Goal: Information Seeking & Learning: Find specific fact

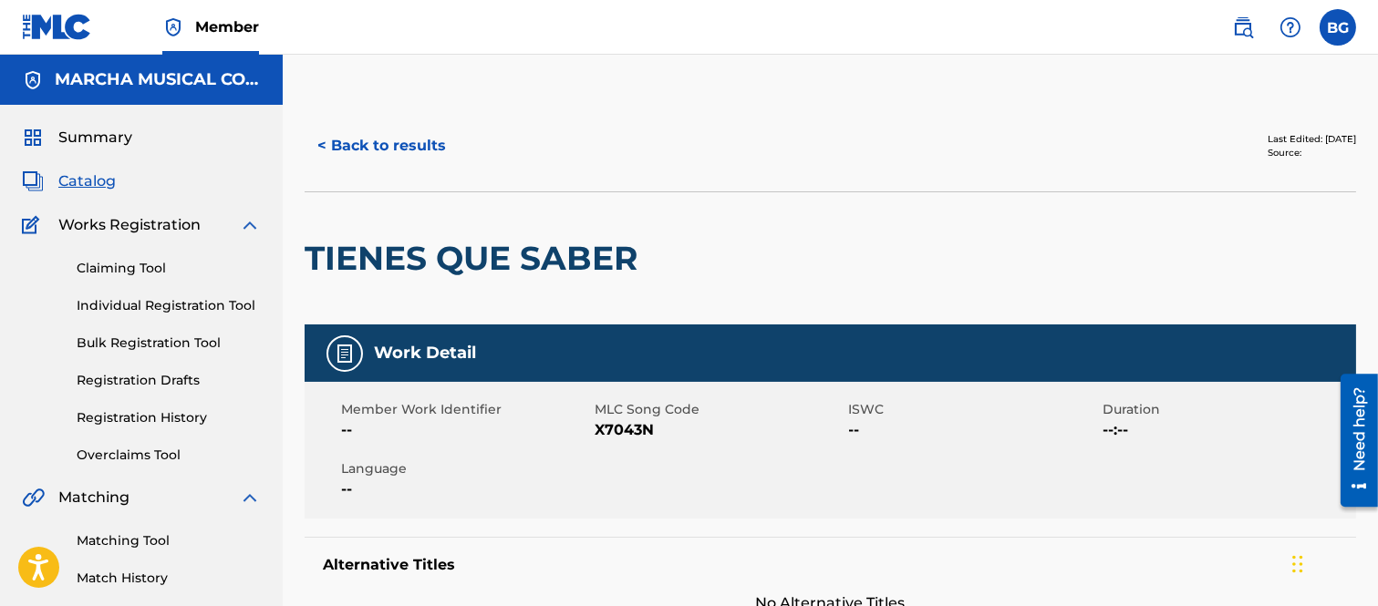
click at [320, 144] on button "< Back to results" at bounding box center [382, 146] width 154 height 46
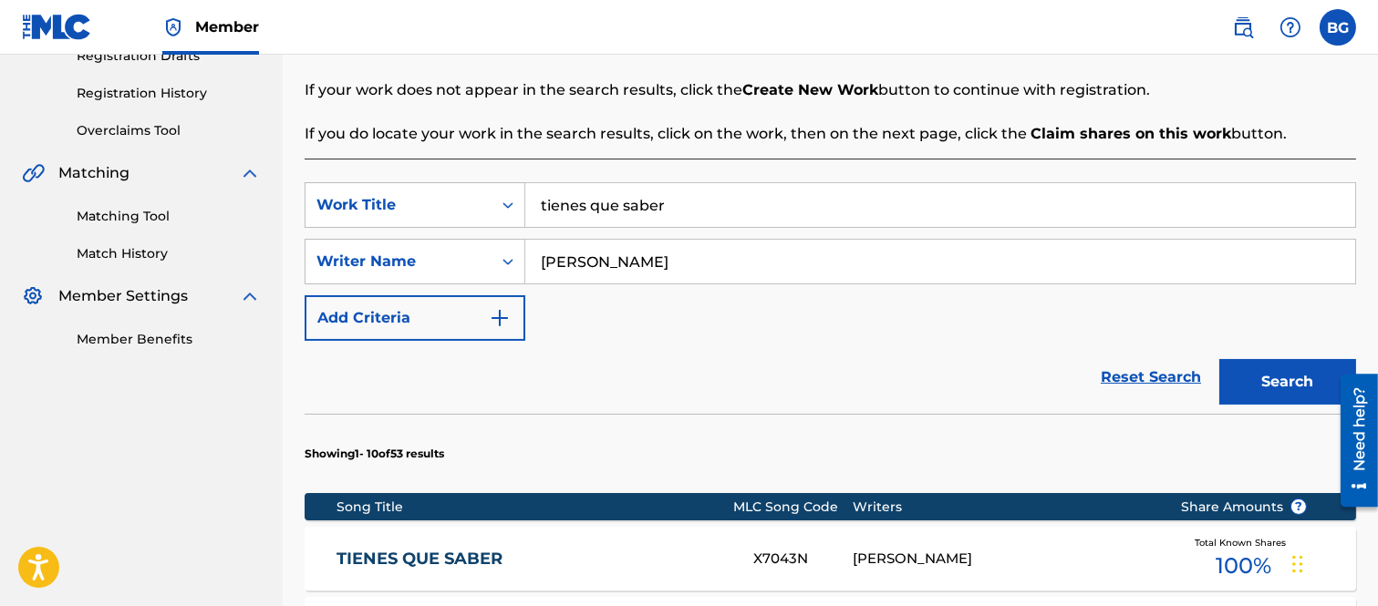
scroll to position [223, 0]
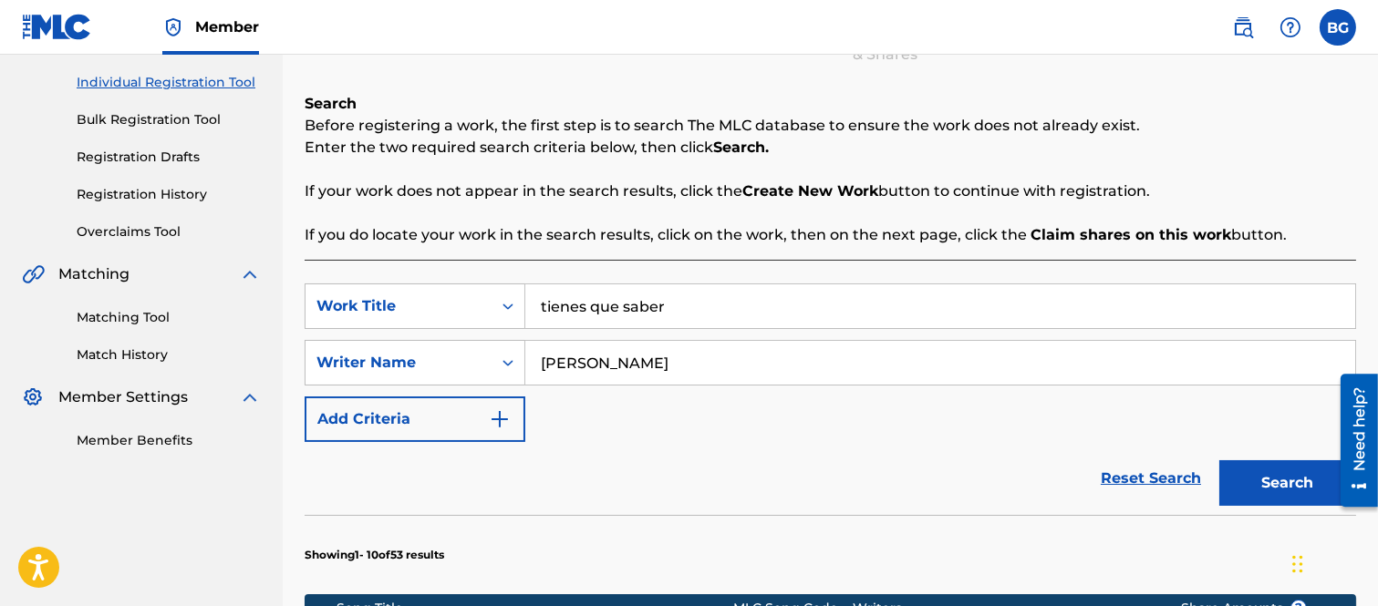
click at [133, 192] on link "Registration History" at bounding box center [169, 194] width 184 height 19
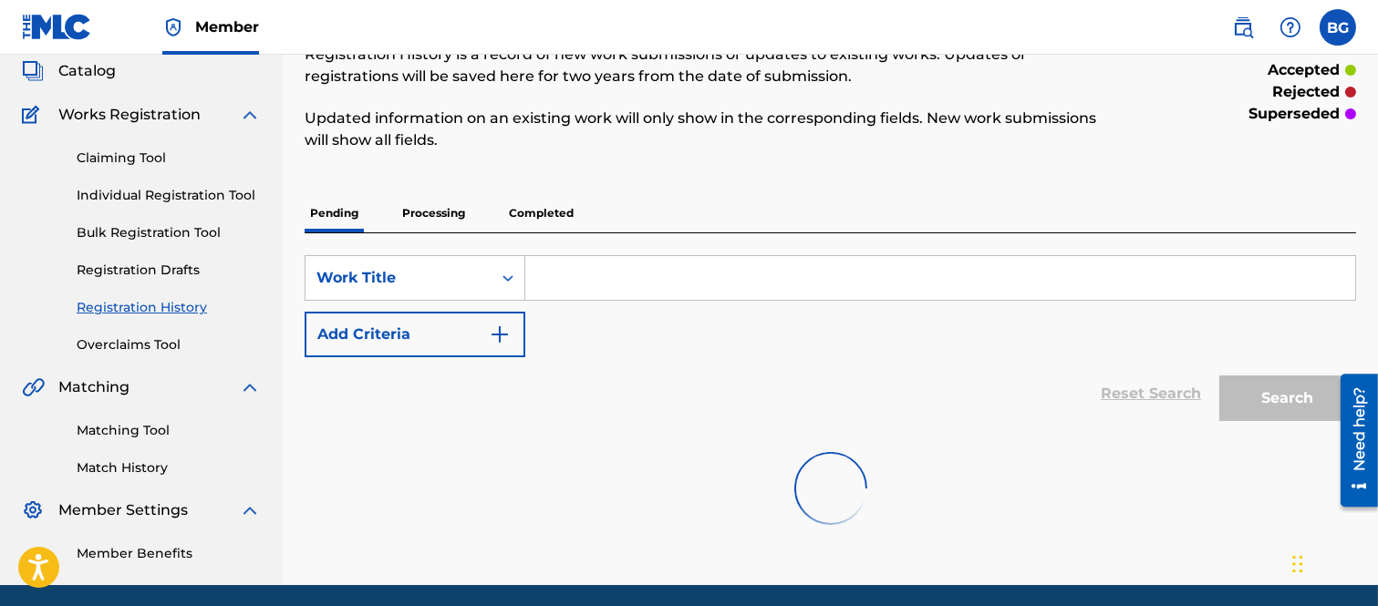
scroll to position [75, 0]
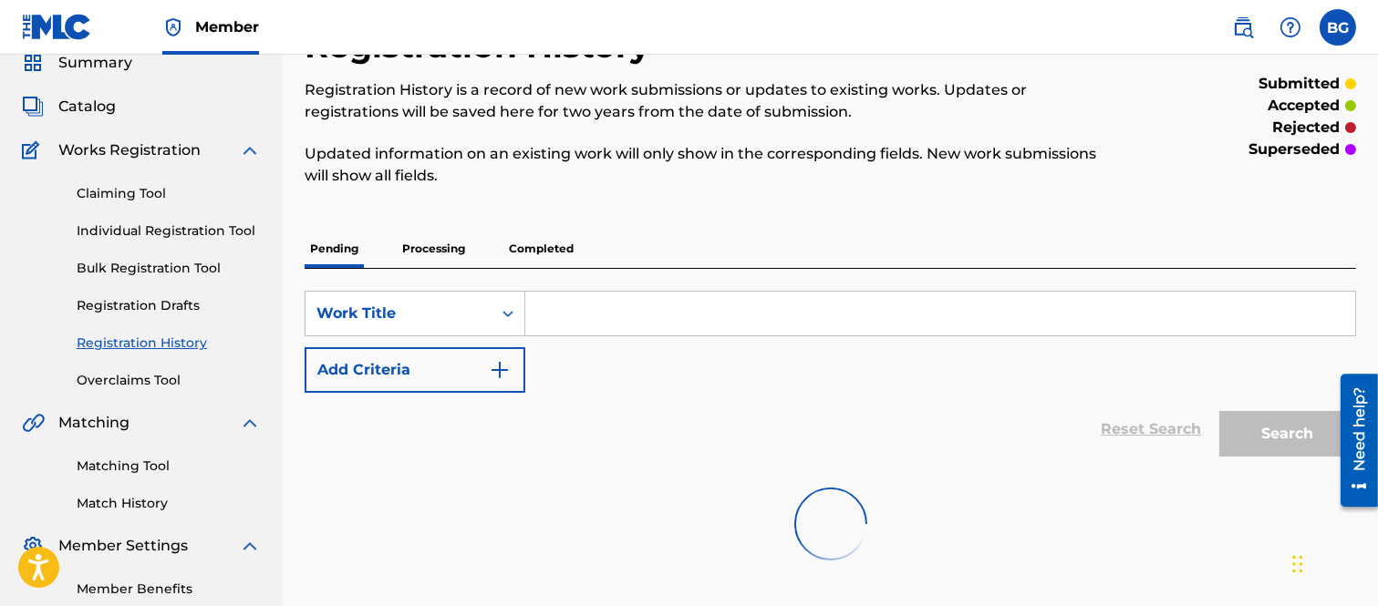
click at [89, 105] on span "Catalog" at bounding box center [86, 107] width 57 height 22
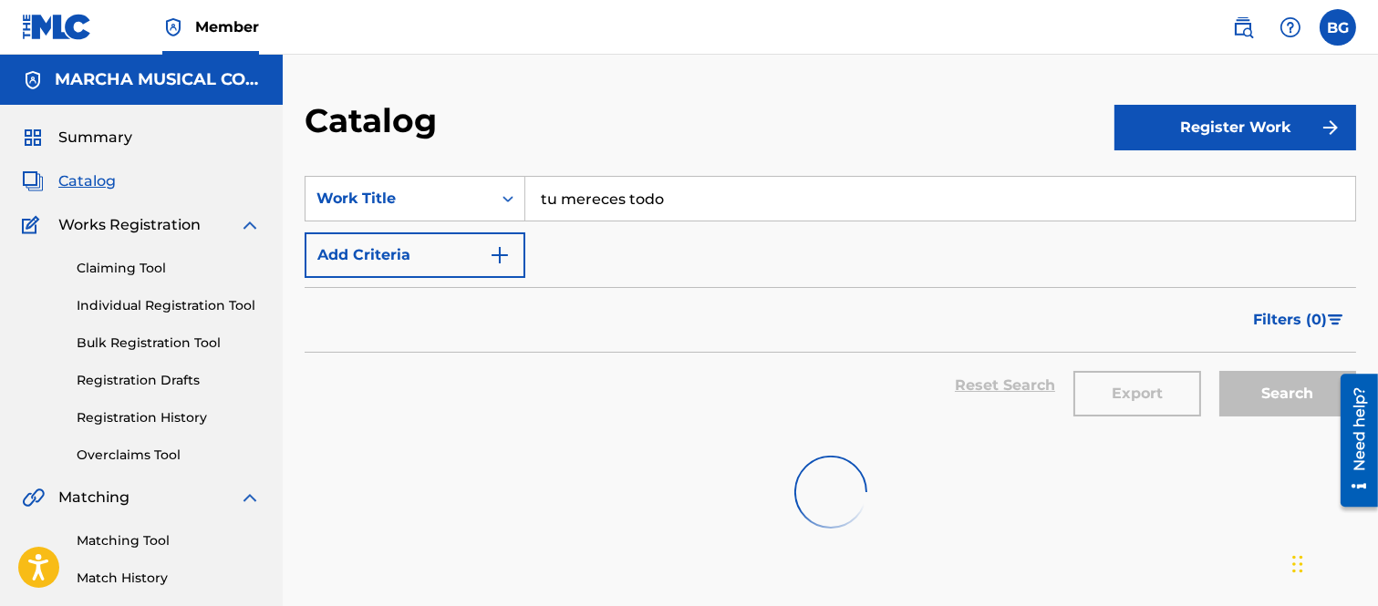
click at [121, 412] on link "Registration History" at bounding box center [169, 417] width 184 height 19
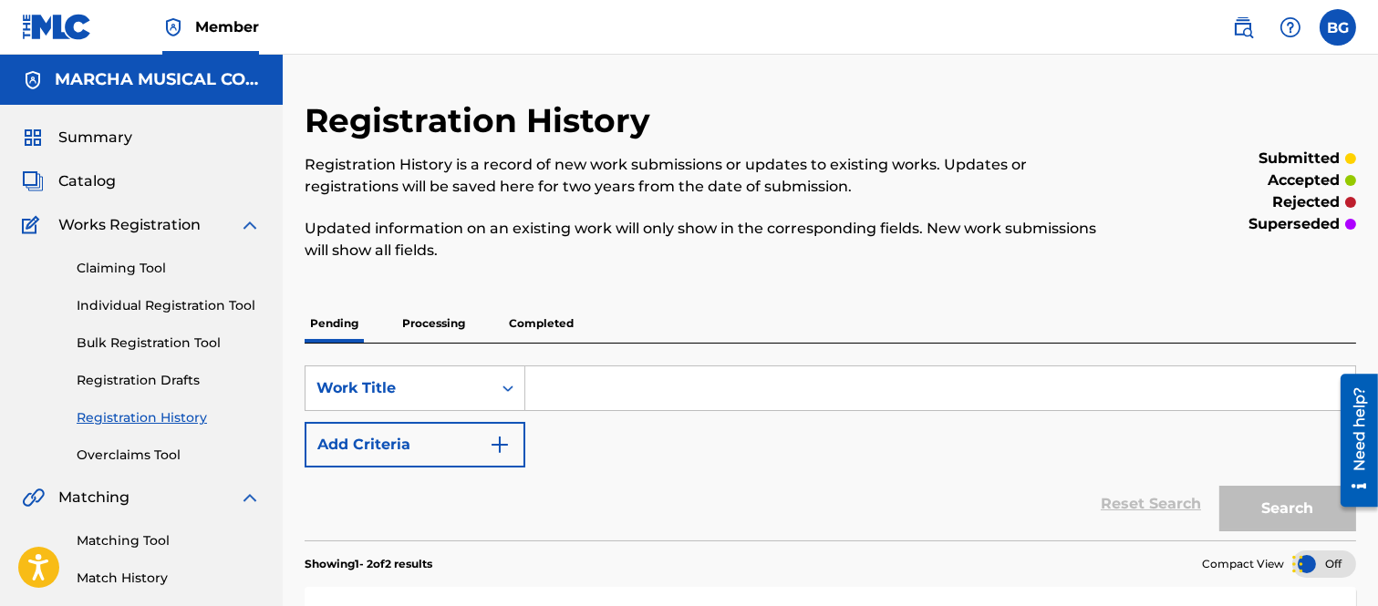
click at [114, 305] on link "Individual Registration Tool" at bounding box center [169, 305] width 184 height 19
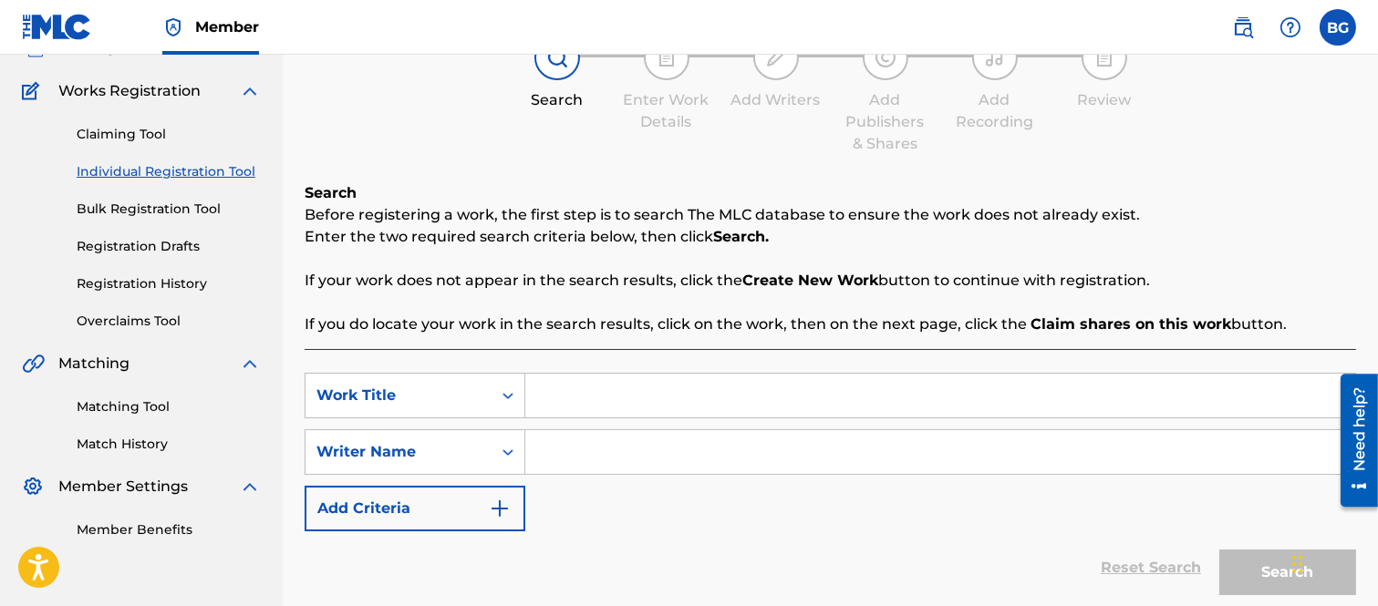
scroll to position [283, 0]
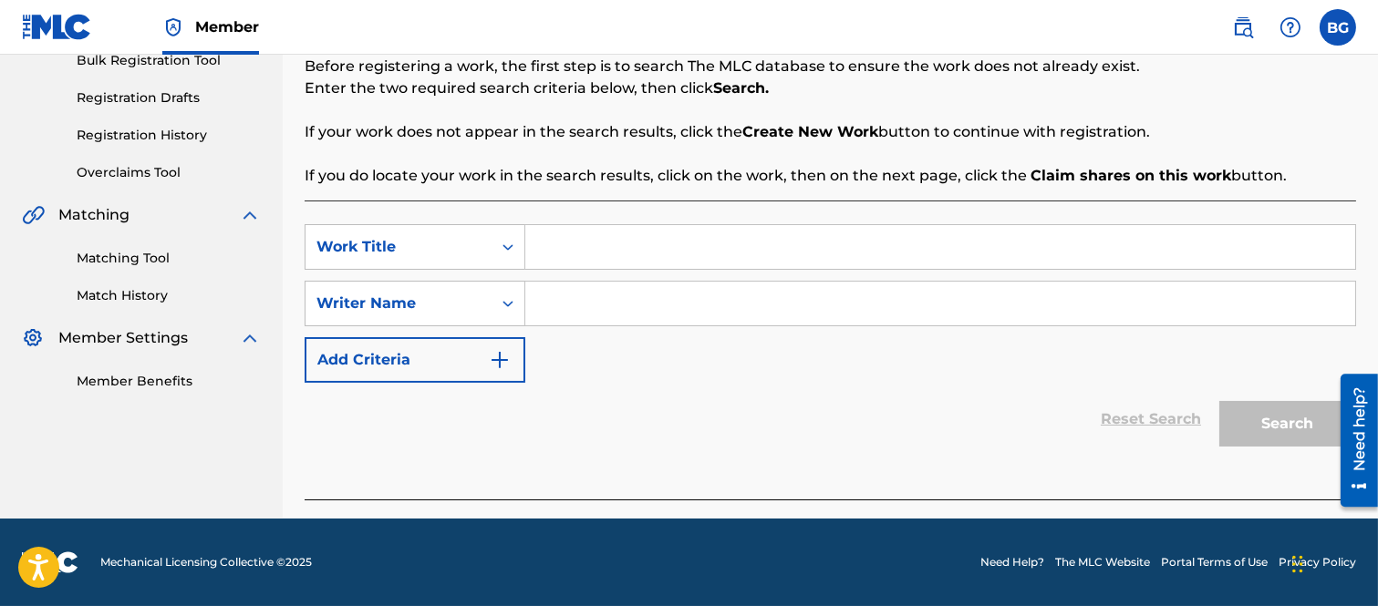
click at [572, 243] on input "Search Form" at bounding box center [940, 247] width 830 height 44
click at [688, 247] on input "TIENE QUE SABER" at bounding box center [940, 247] width 830 height 44
click at [677, 246] on input "TIENE QUE SABER" at bounding box center [940, 247] width 830 height 44
type input "TIENE QUE SABER"
click at [1111, 315] on input "Search Form" at bounding box center [940, 304] width 830 height 44
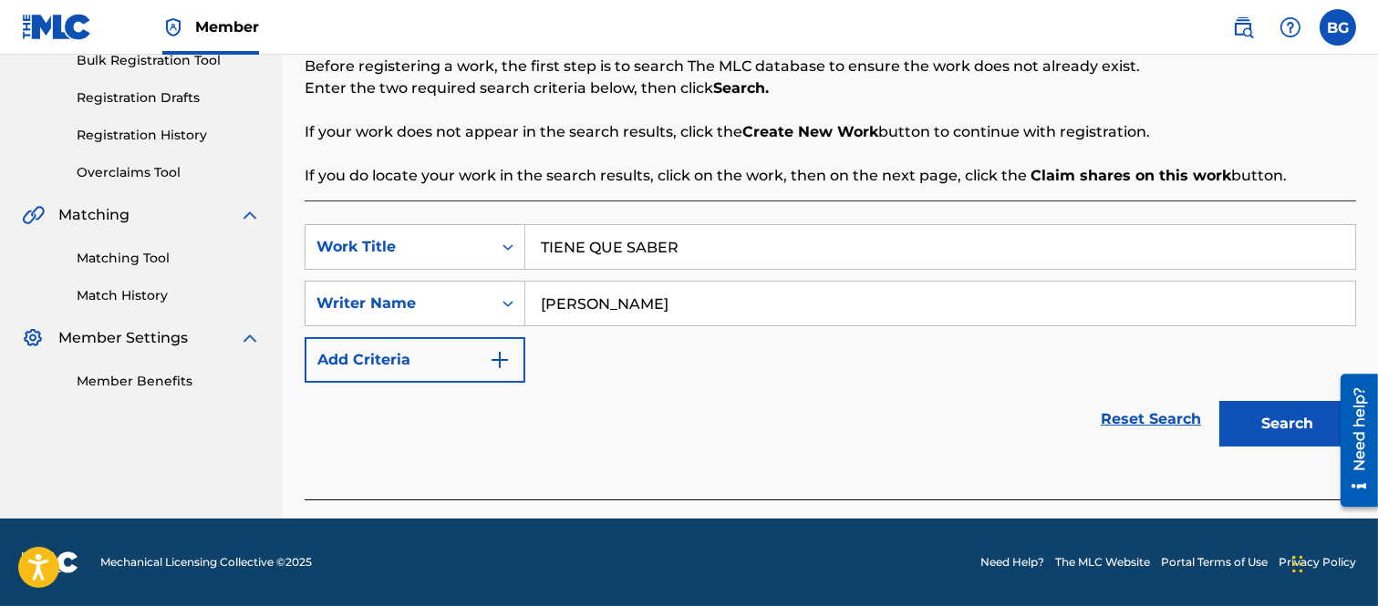
type input "[PERSON_NAME]"
click at [1249, 408] on button "Search" at bounding box center [1287, 424] width 137 height 46
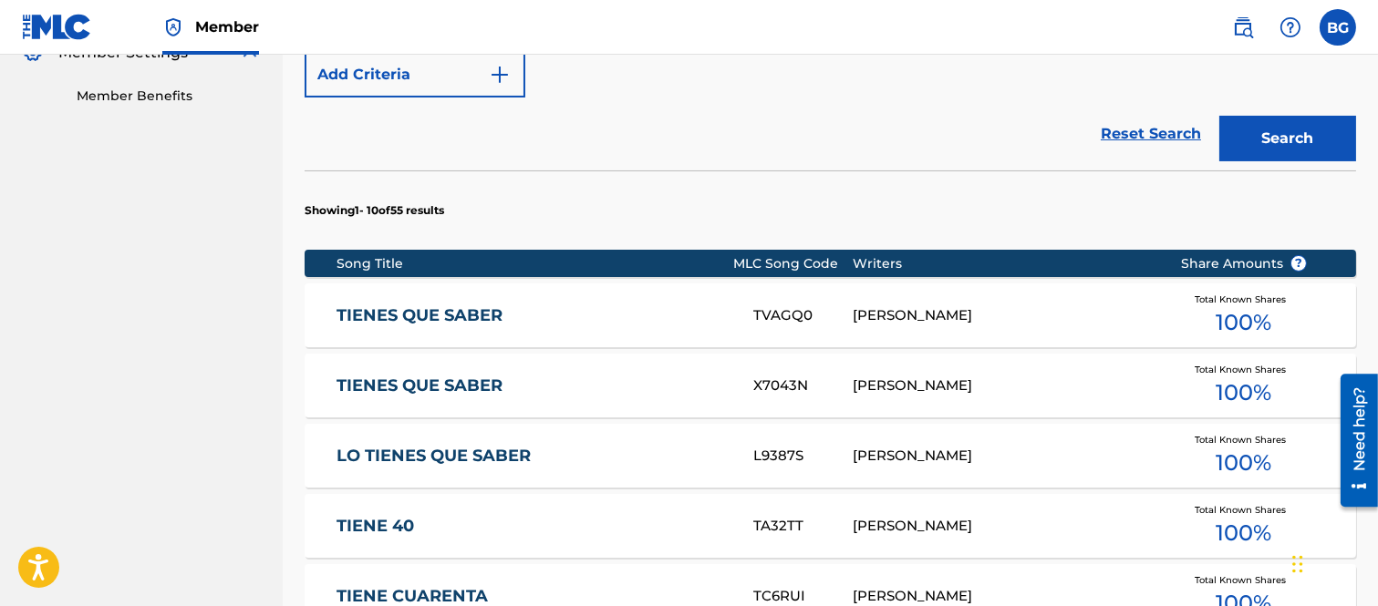
scroll to position [586, 0]
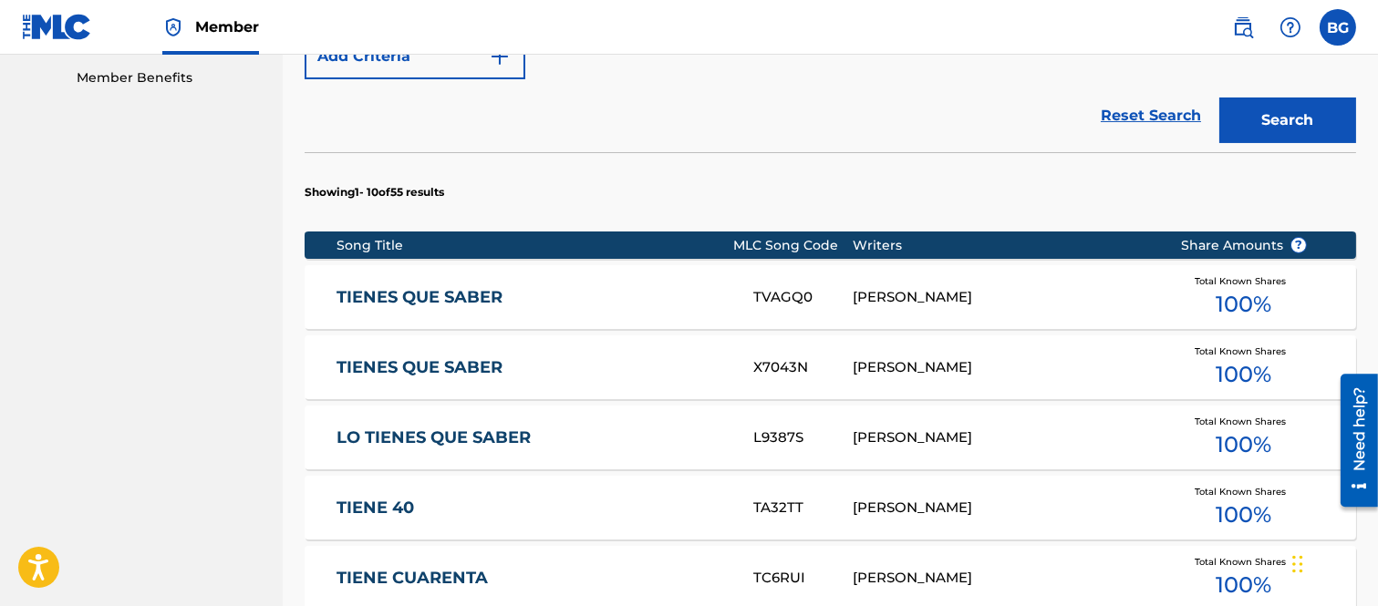
click at [420, 366] on link "TIENES QUE SABER" at bounding box center [532, 367] width 392 height 21
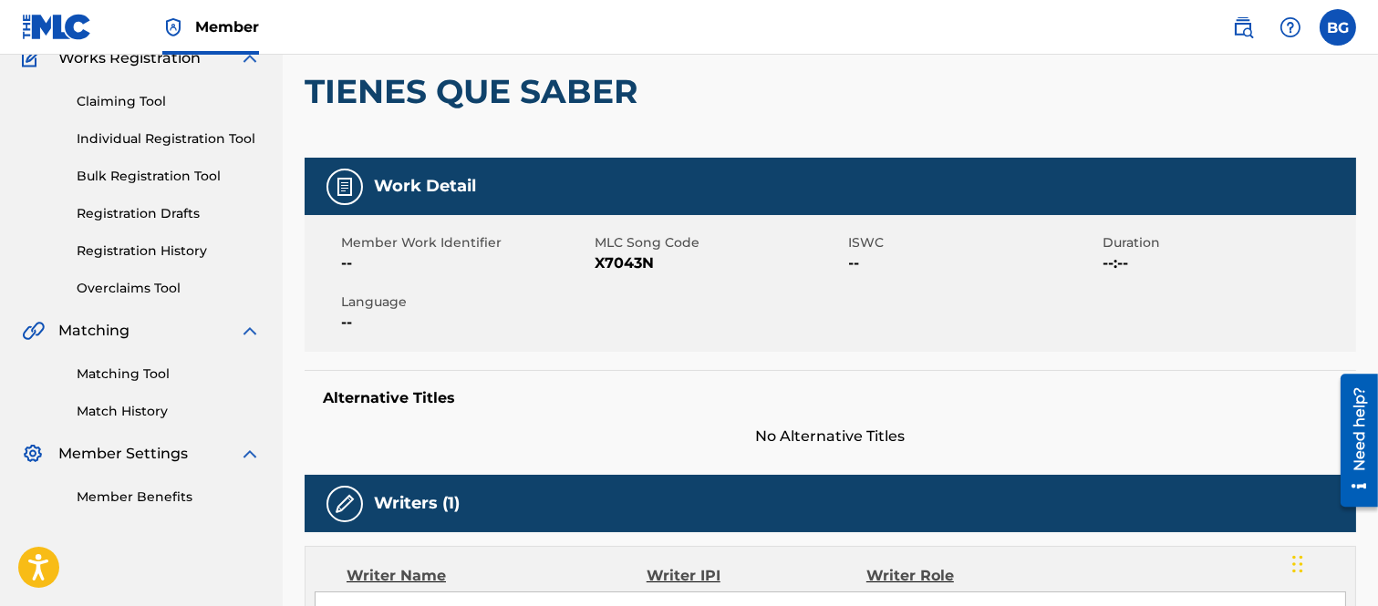
scroll to position [101, 0]
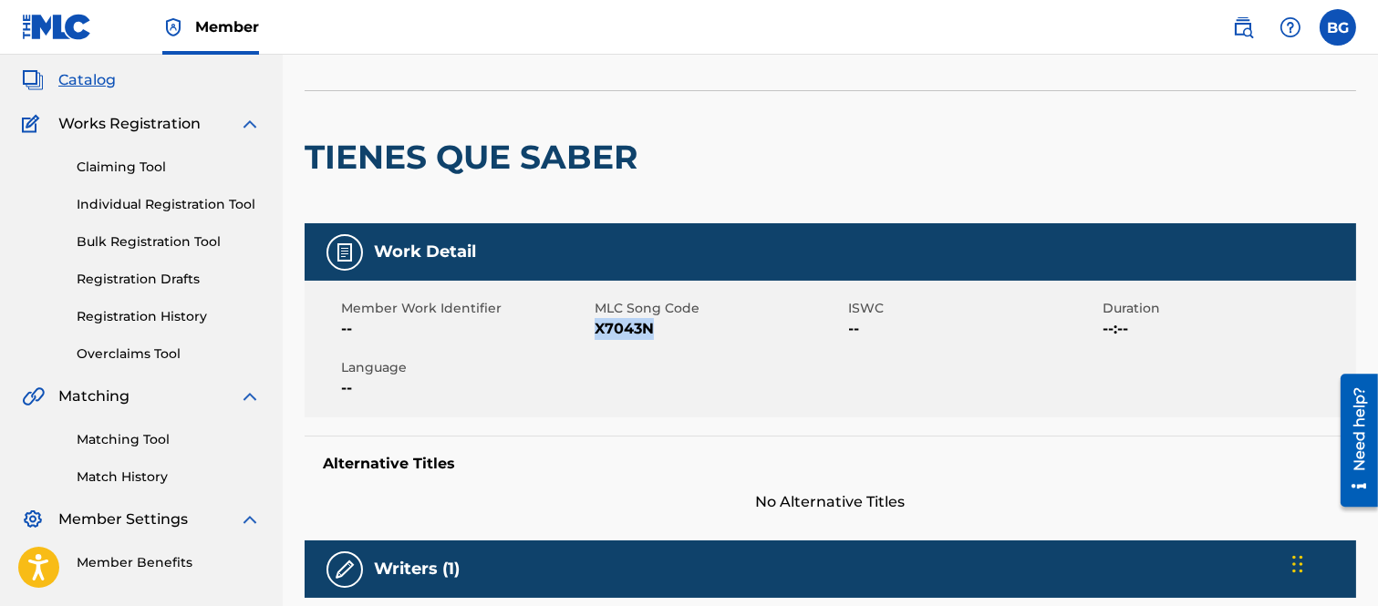
drag, startPoint x: 595, startPoint y: 328, endPoint x: 651, endPoint y: 329, distance: 55.6
click at [651, 329] on span "X7043N" at bounding box center [718, 329] width 249 height 22
copy span "X7043N"
click at [751, 143] on div at bounding box center [767, 157] width 242 height 132
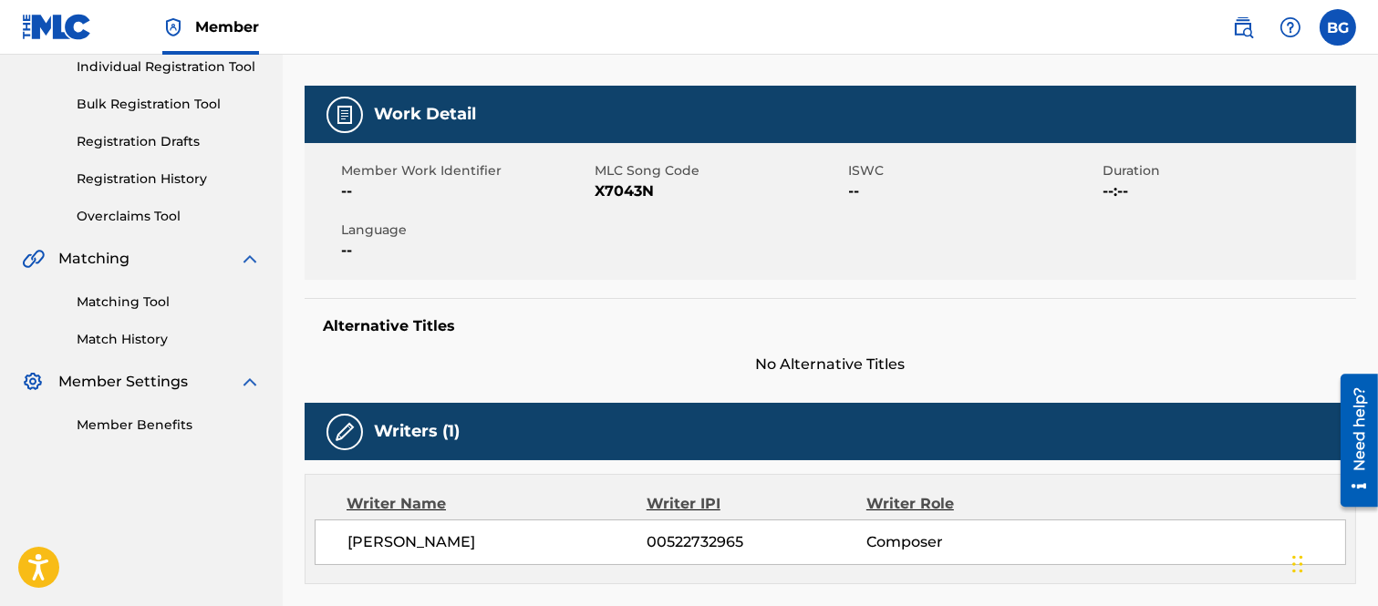
scroll to position [0, 0]
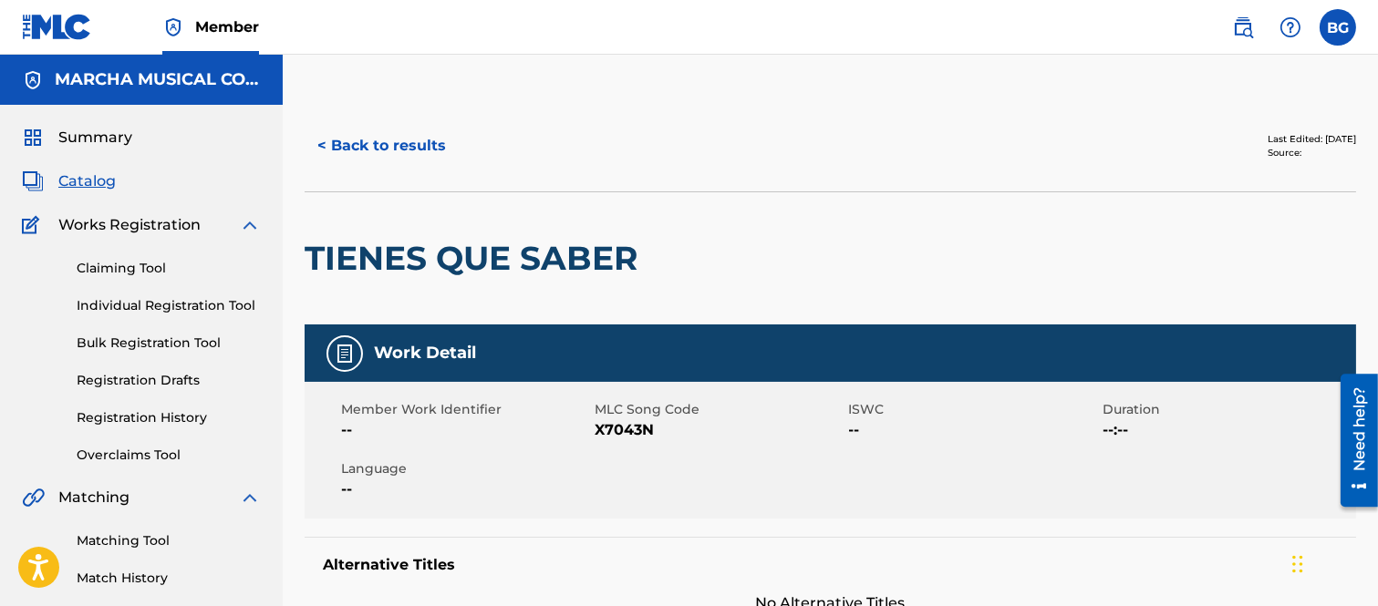
click at [322, 144] on button "< Back to results" at bounding box center [382, 146] width 154 height 46
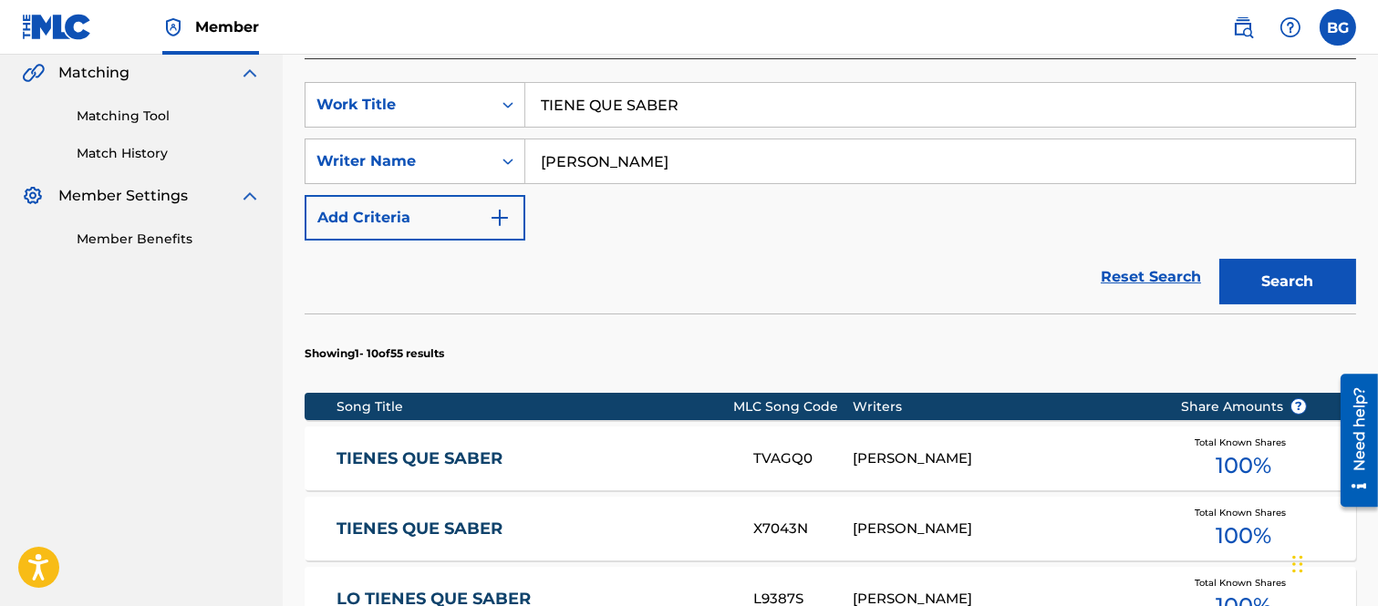
scroll to position [527, 0]
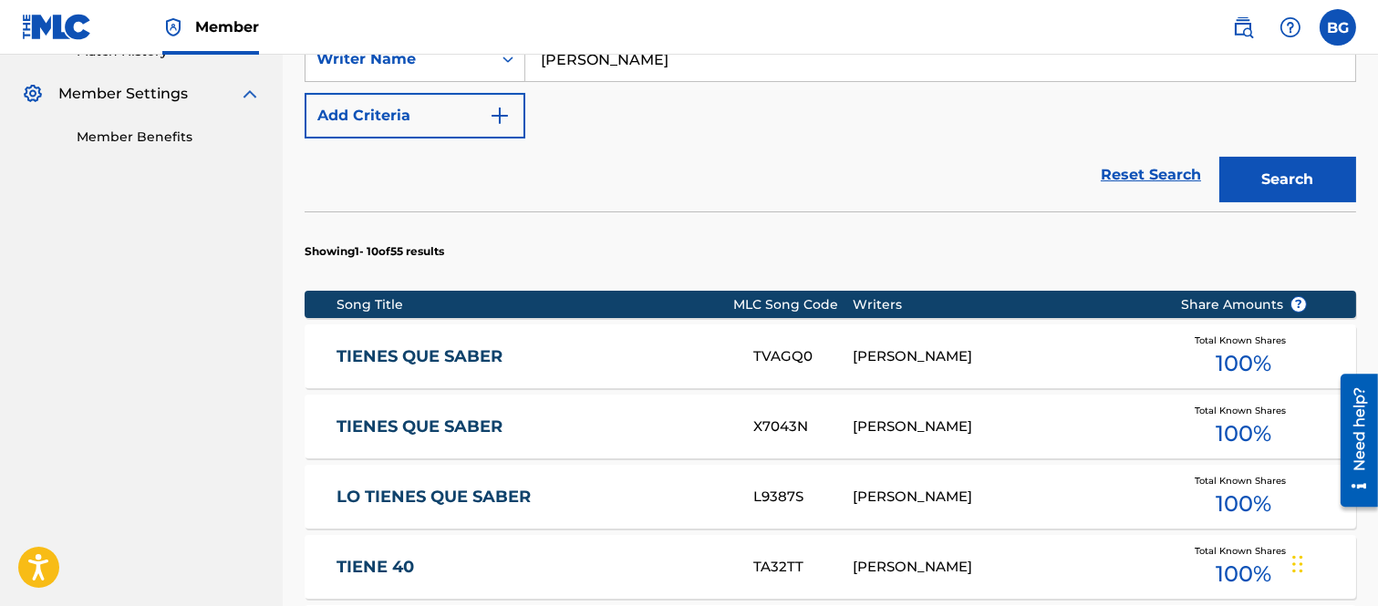
click at [483, 356] on link "TIENES QUE SABER" at bounding box center [532, 356] width 392 height 21
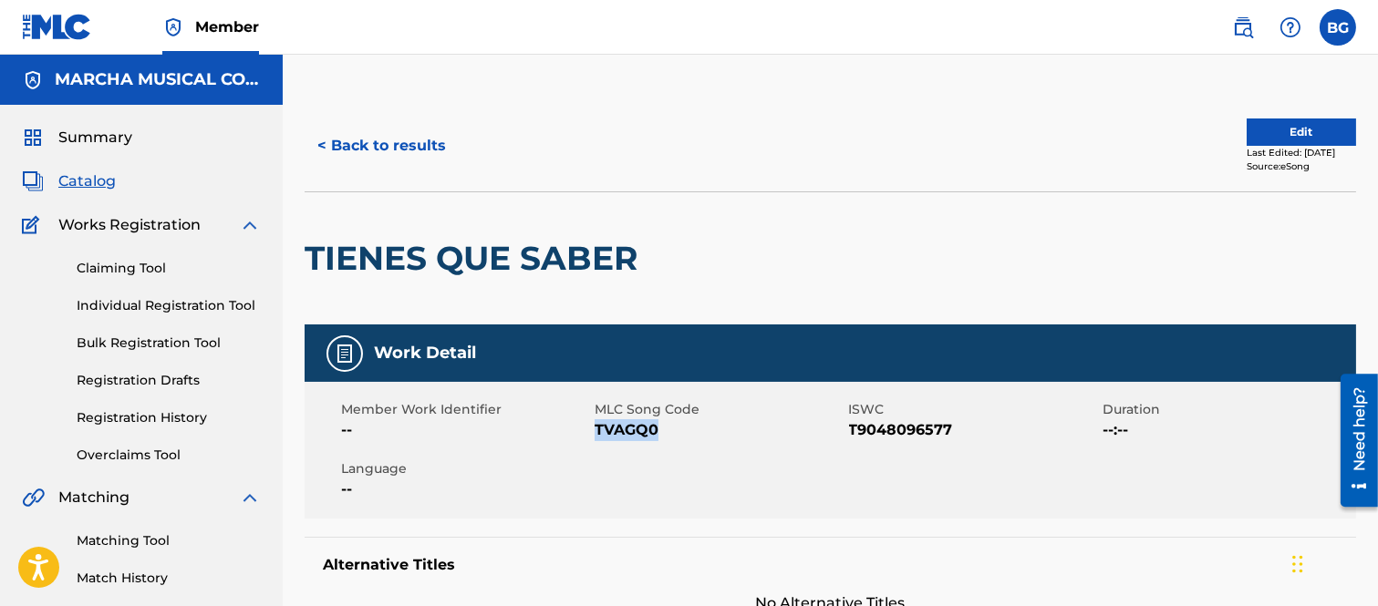
drag, startPoint x: 596, startPoint y: 426, endPoint x: 644, endPoint y: 429, distance: 47.5
click at [658, 426] on span "TVAGQ0" at bounding box center [718, 430] width 249 height 22
copy span "TVAGQ0"
click at [325, 143] on button "< Back to results" at bounding box center [382, 146] width 154 height 46
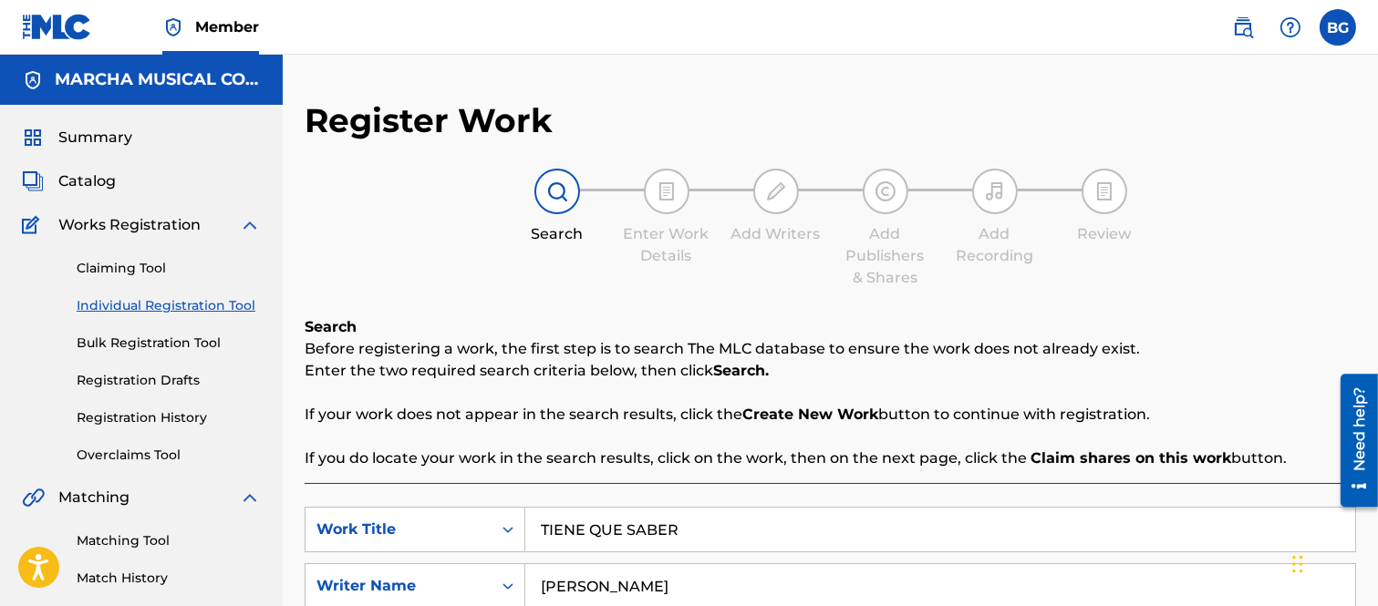
scroll to position [223, 0]
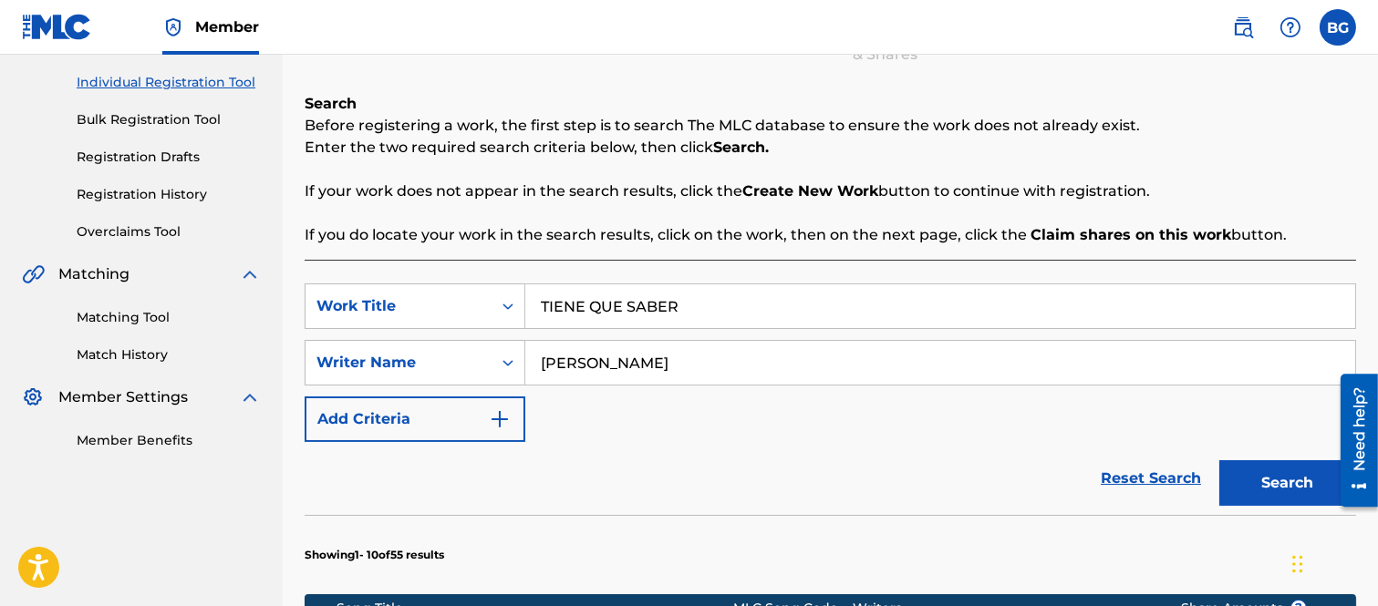
click at [703, 304] on input "TIENE QUE SABER" at bounding box center [940, 306] width 830 height 44
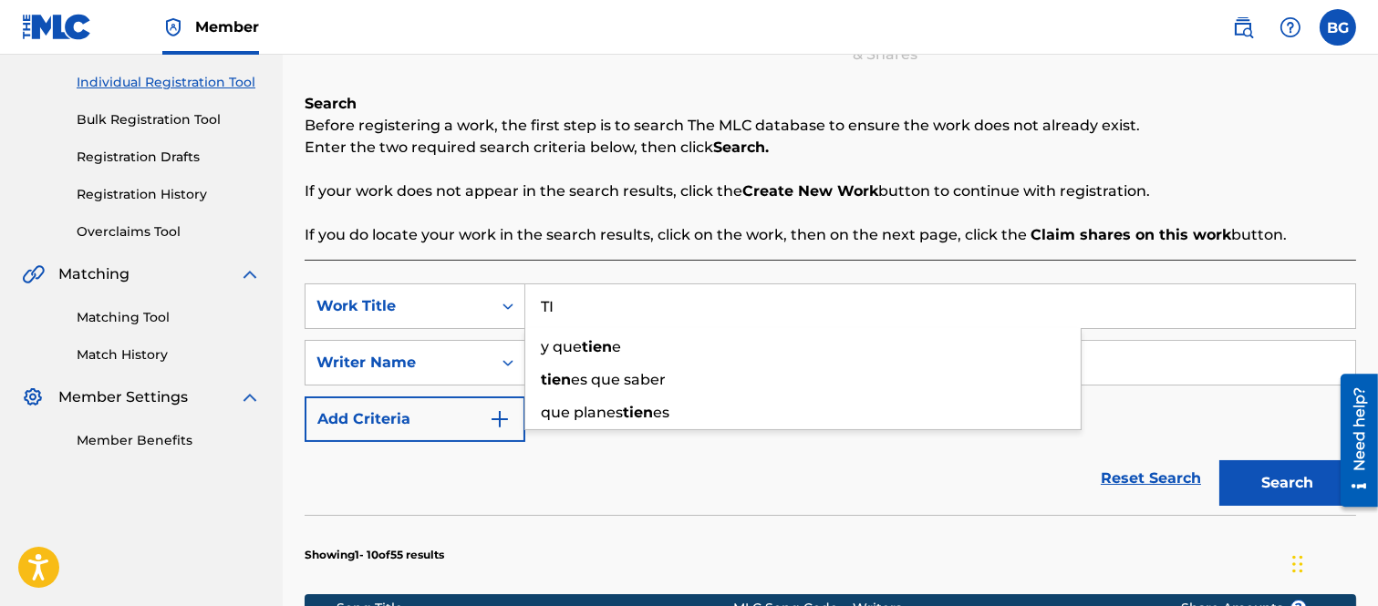
type input "T"
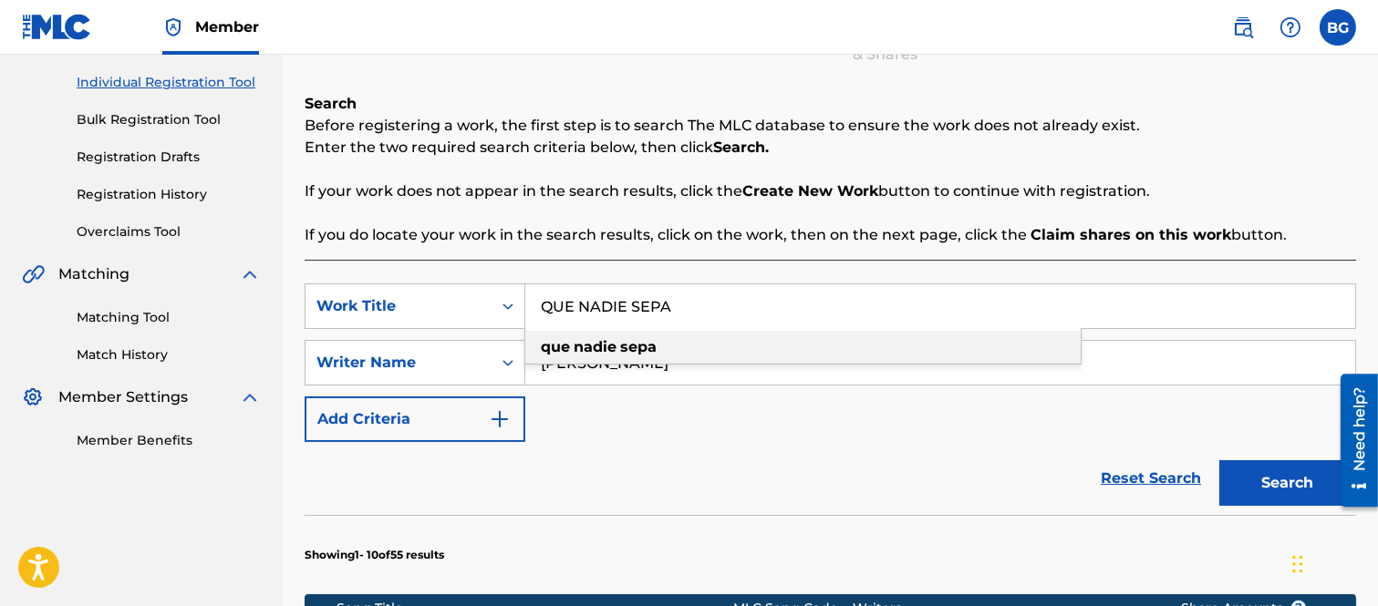
drag, startPoint x: 599, startPoint y: 346, endPoint x: 879, endPoint y: 360, distance: 280.2
click at [600, 346] on strong "nadie" at bounding box center [594, 346] width 43 height 17
type input "que nadie sepa"
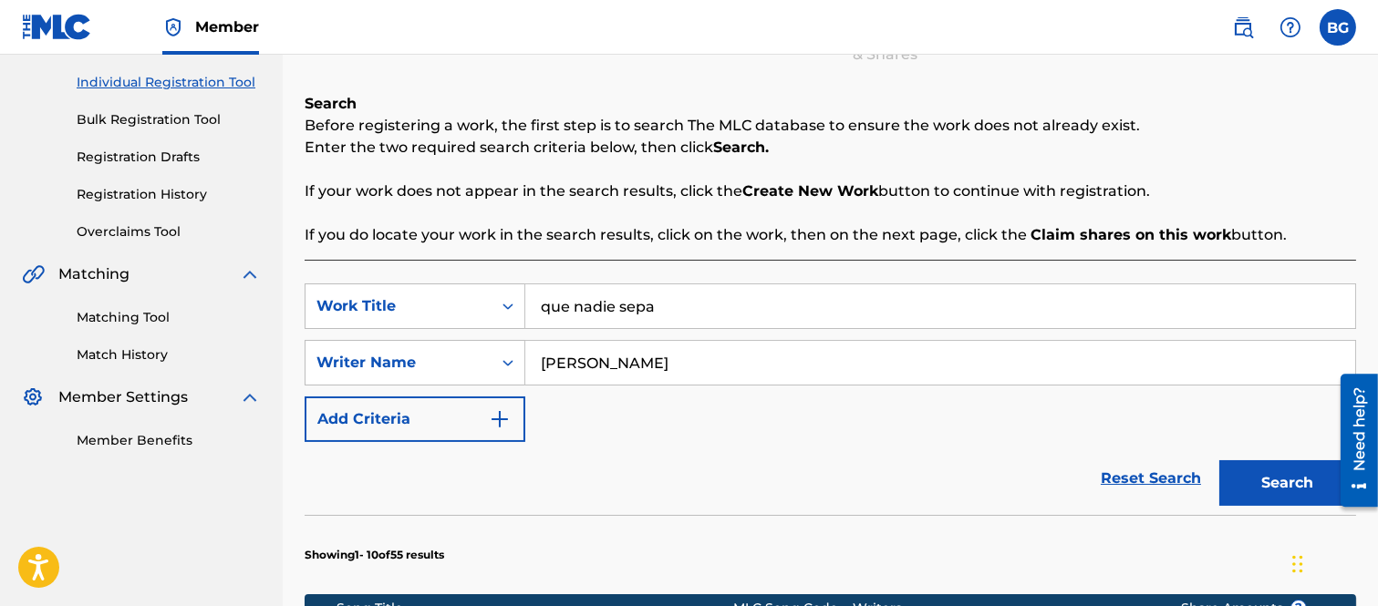
click at [1271, 460] on button "Search" at bounding box center [1287, 483] width 137 height 46
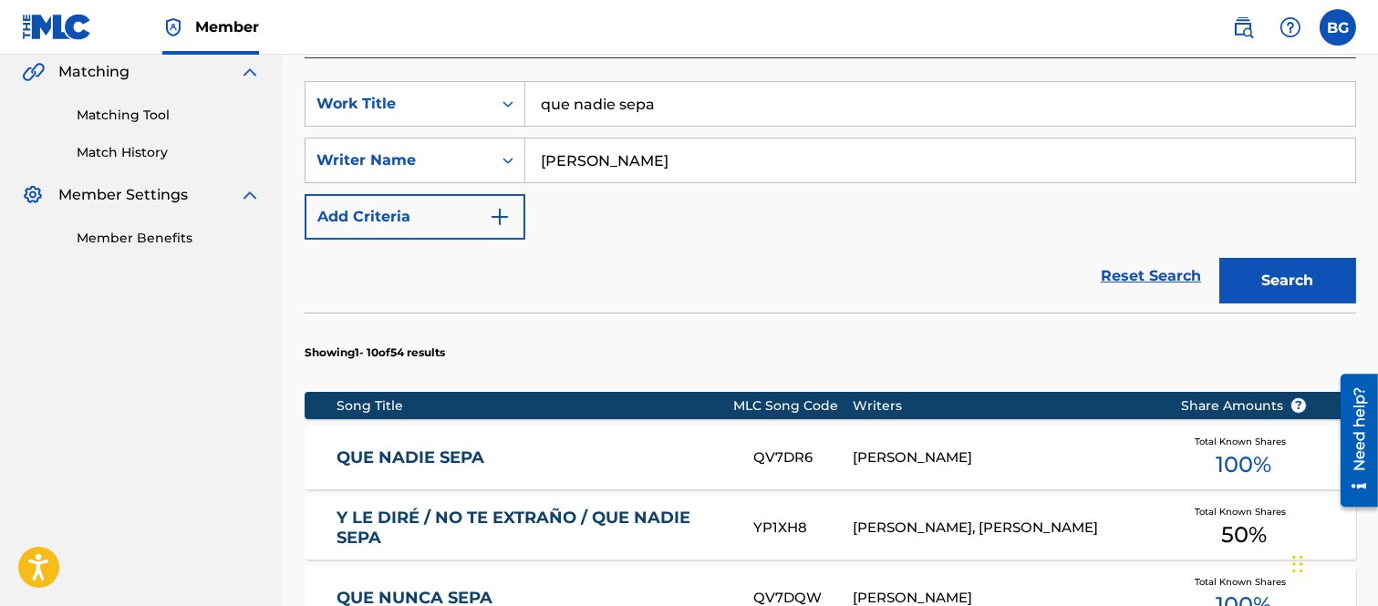
scroll to position [527, 0]
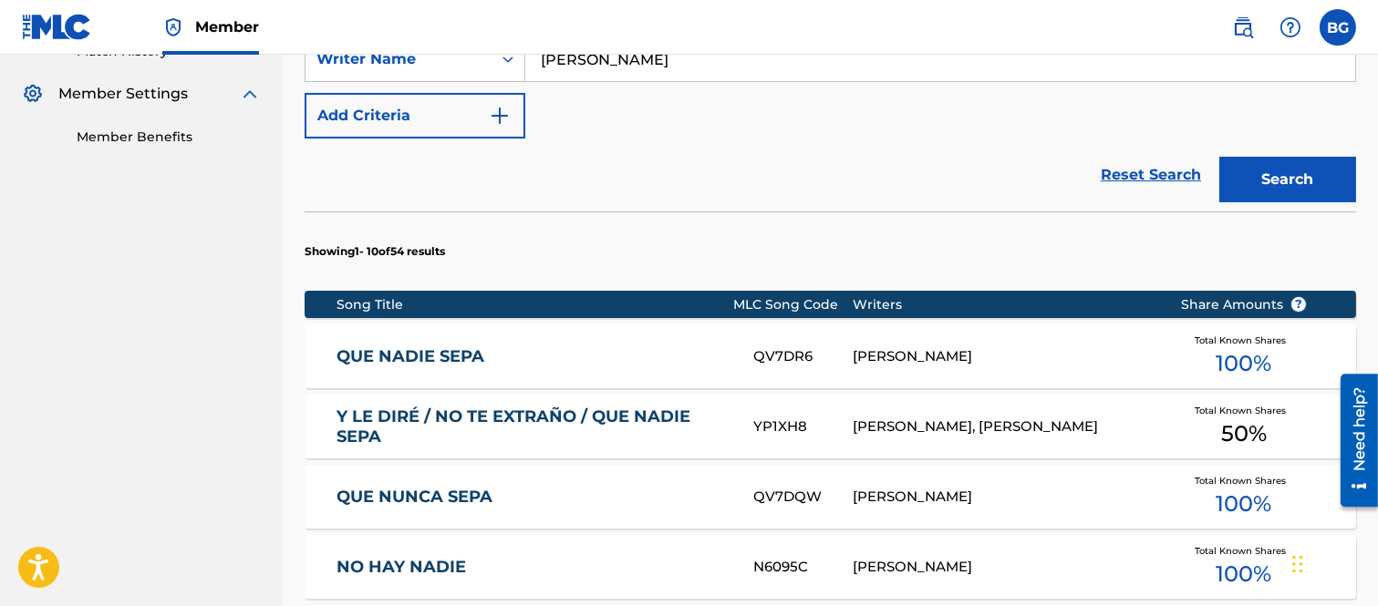
click at [430, 356] on link "QUE NADIE SEPA" at bounding box center [532, 356] width 392 height 21
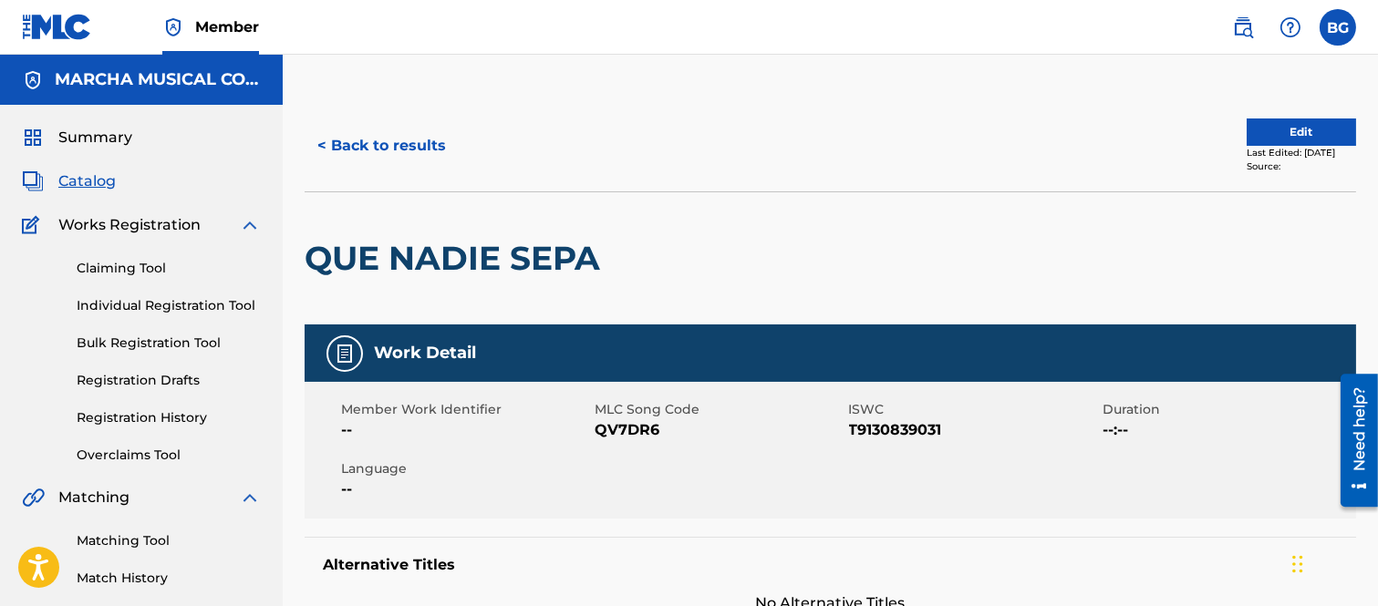
click at [320, 141] on button "< Back to results" at bounding box center [382, 146] width 154 height 46
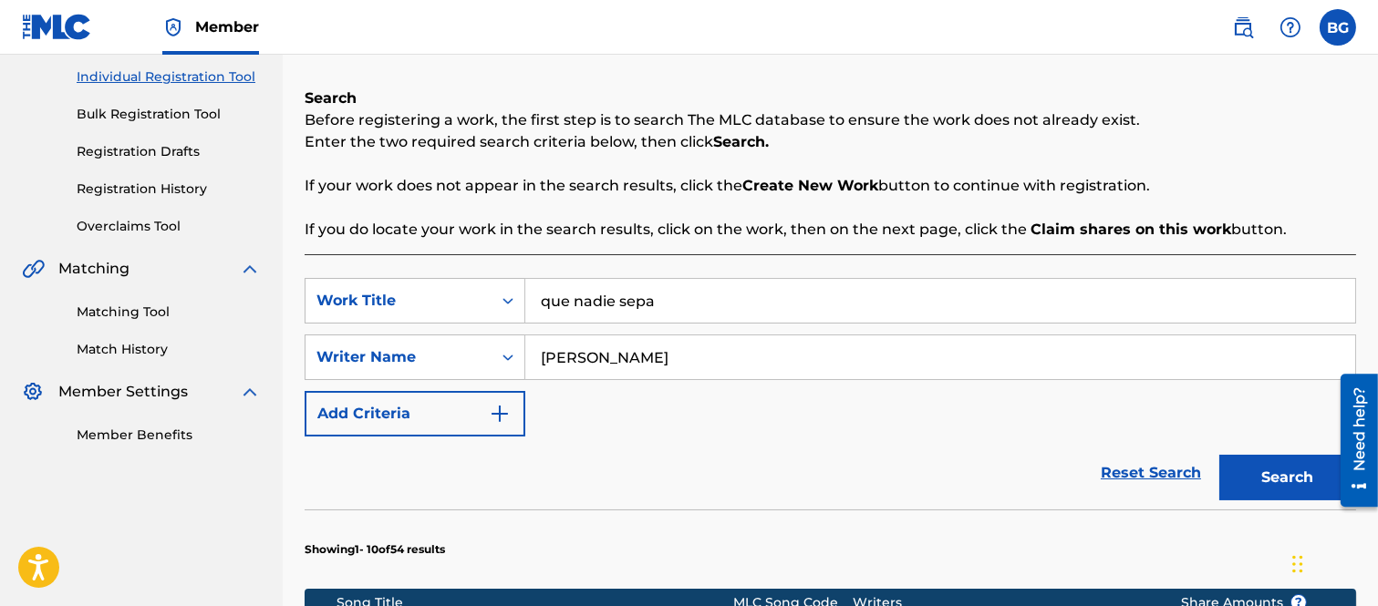
scroll to position [223, 0]
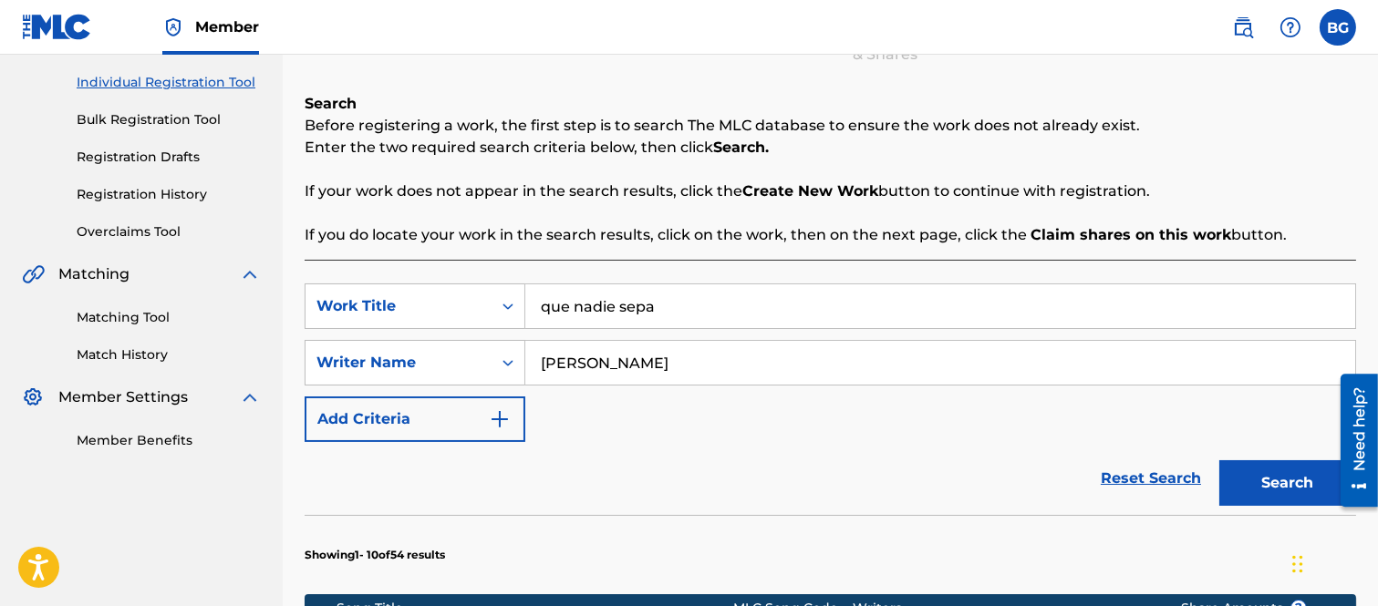
click at [706, 308] on input "que nadie sepa" at bounding box center [940, 306] width 830 height 44
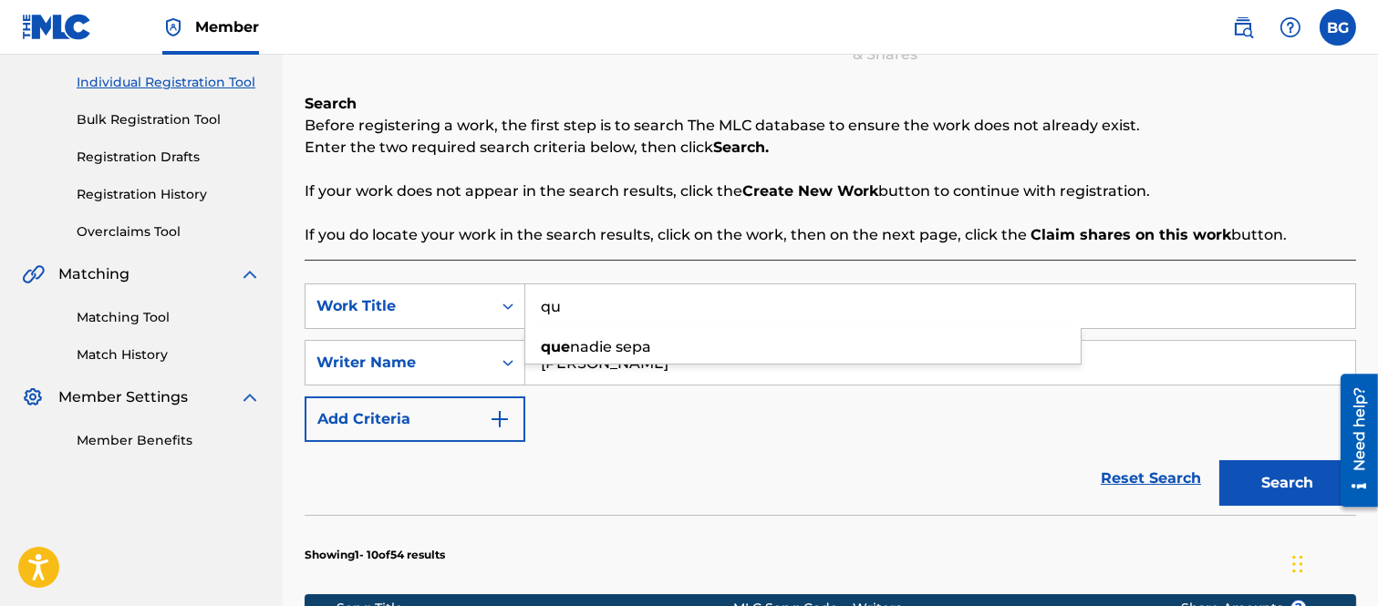
type input "q"
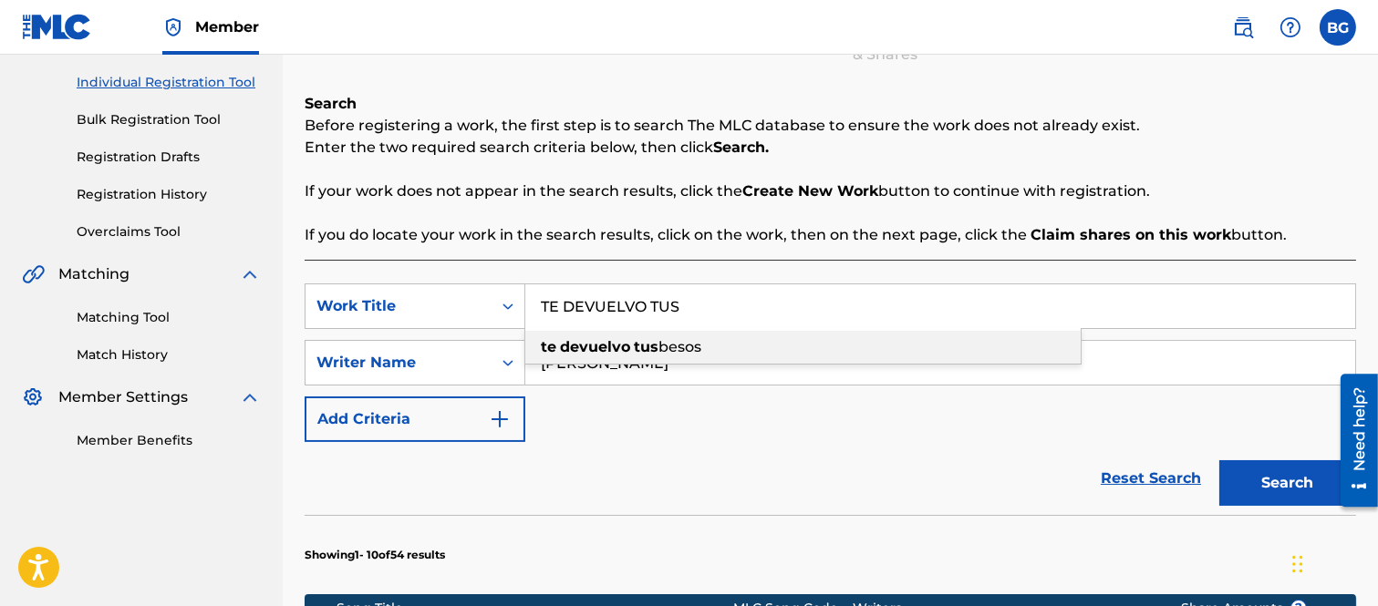
click at [623, 343] on strong "devuelvo" at bounding box center [595, 346] width 70 height 17
type input "te devuelvo tus besos"
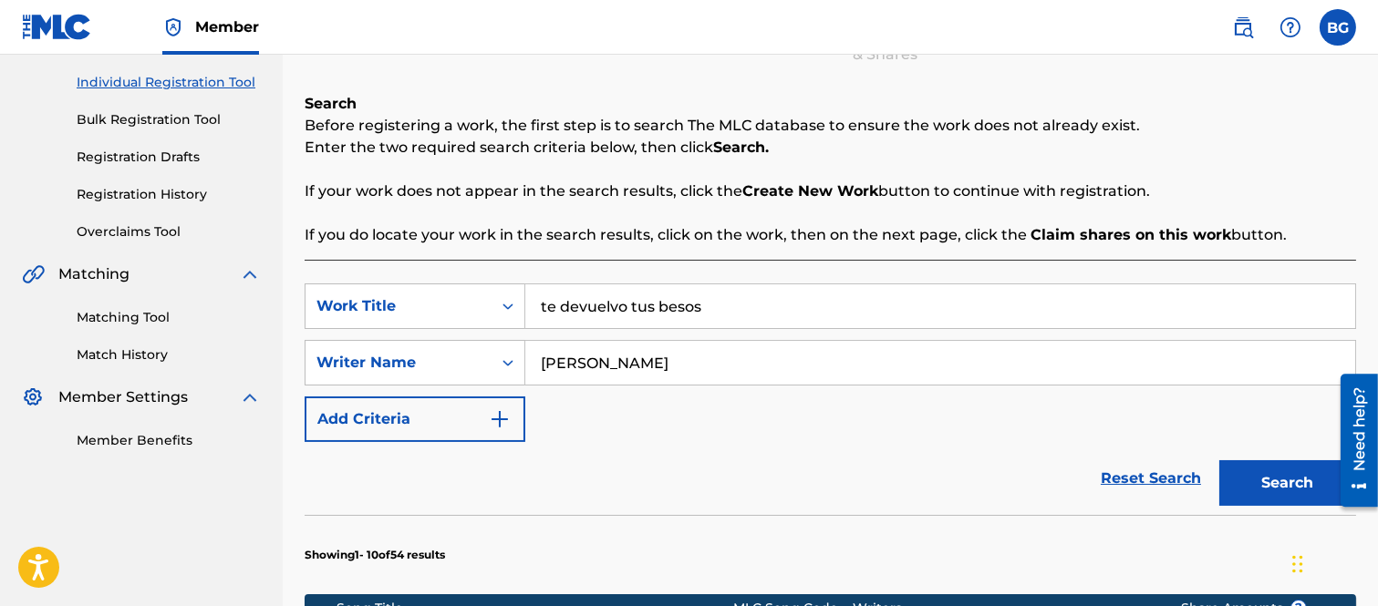
drag, startPoint x: 1271, startPoint y: 485, endPoint x: 1255, endPoint y: 471, distance: 21.4
click at [1272, 485] on button "Search" at bounding box center [1287, 483] width 137 height 46
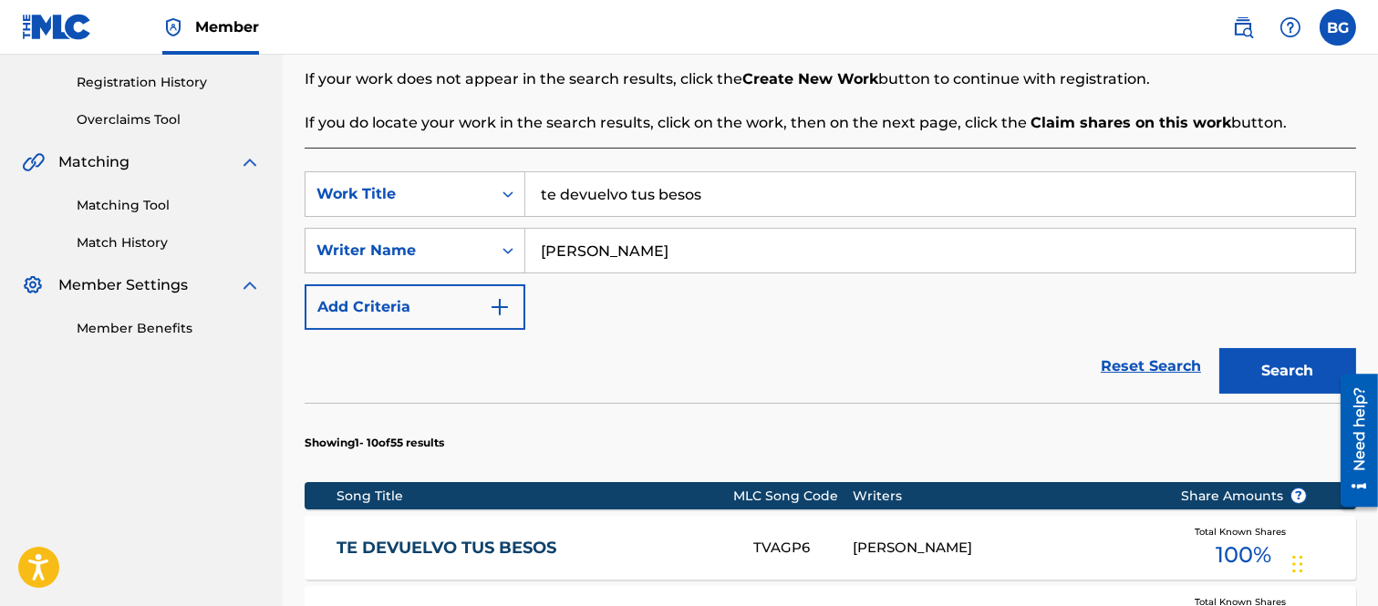
scroll to position [527, 0]
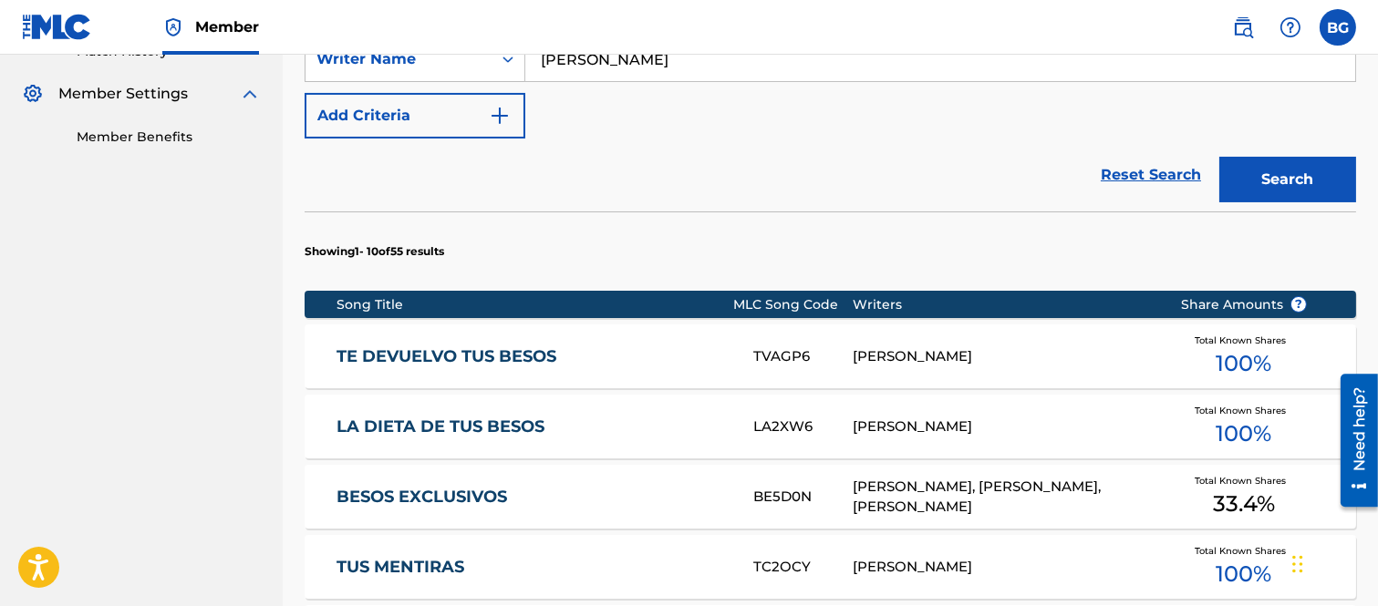
click at [503, 354] on link "TE DEVUELVO TUS BESOS" at bounding box center [532, 356] width 392 height 21
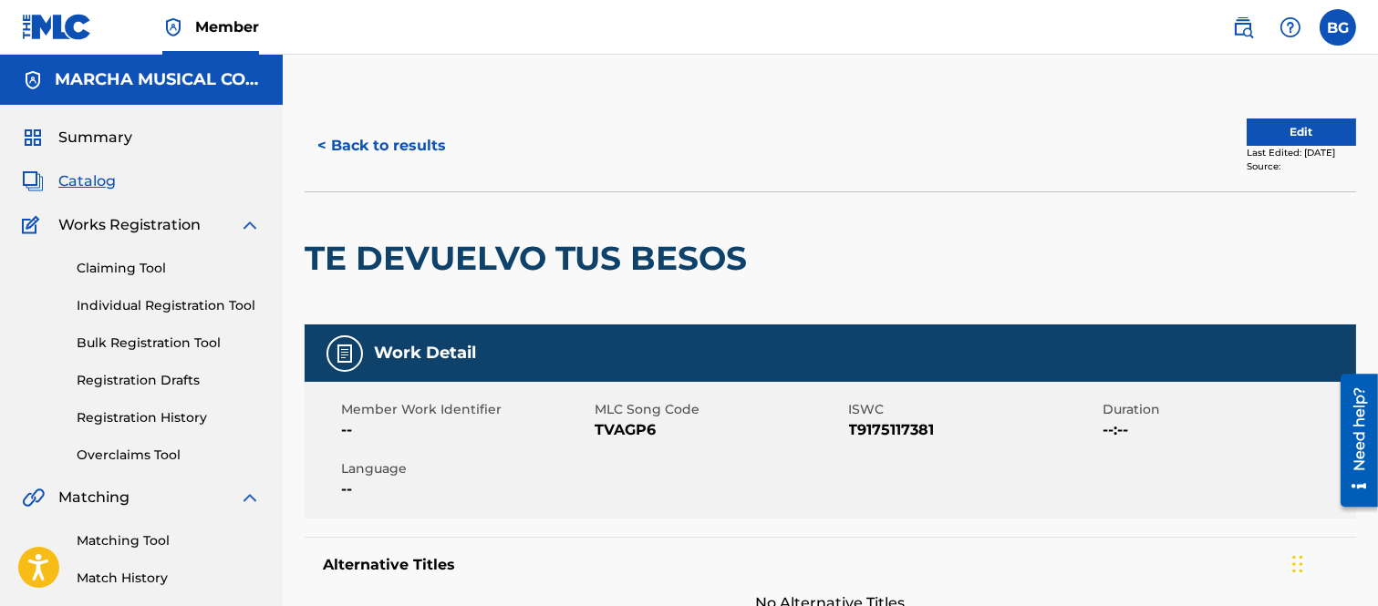
click at [325, 142] on button "< Back to results" at bounding box center [382, 146] width 154 height 46
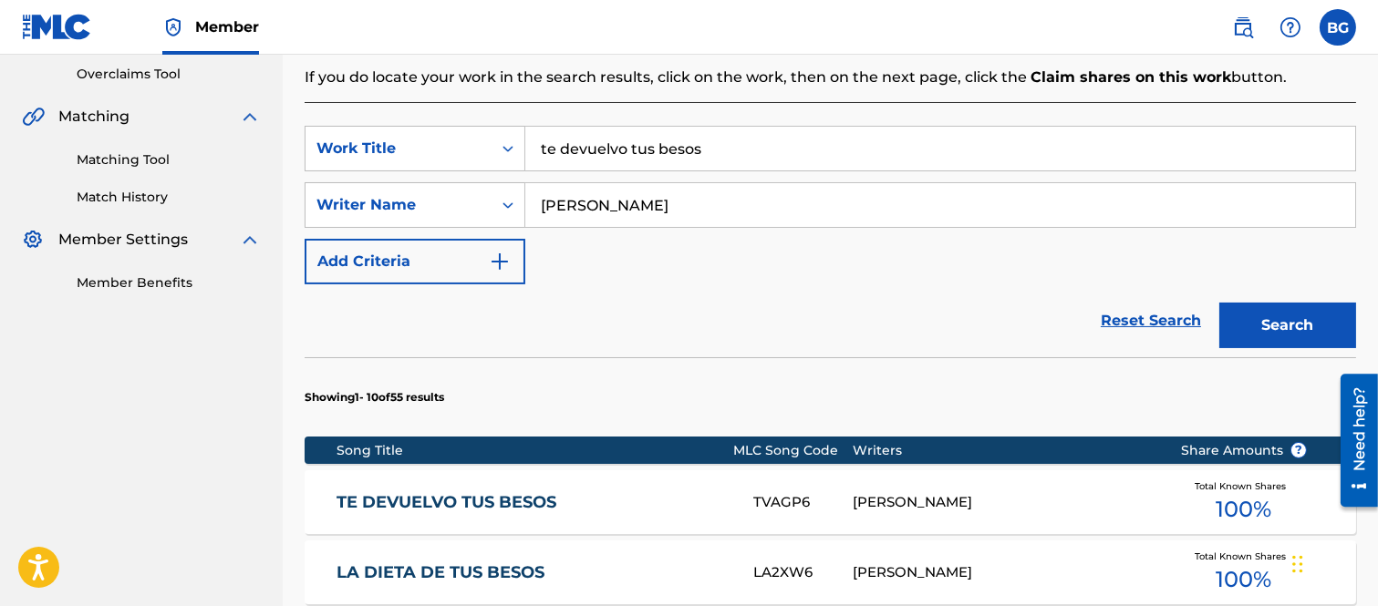
scroll to position [527, 0]
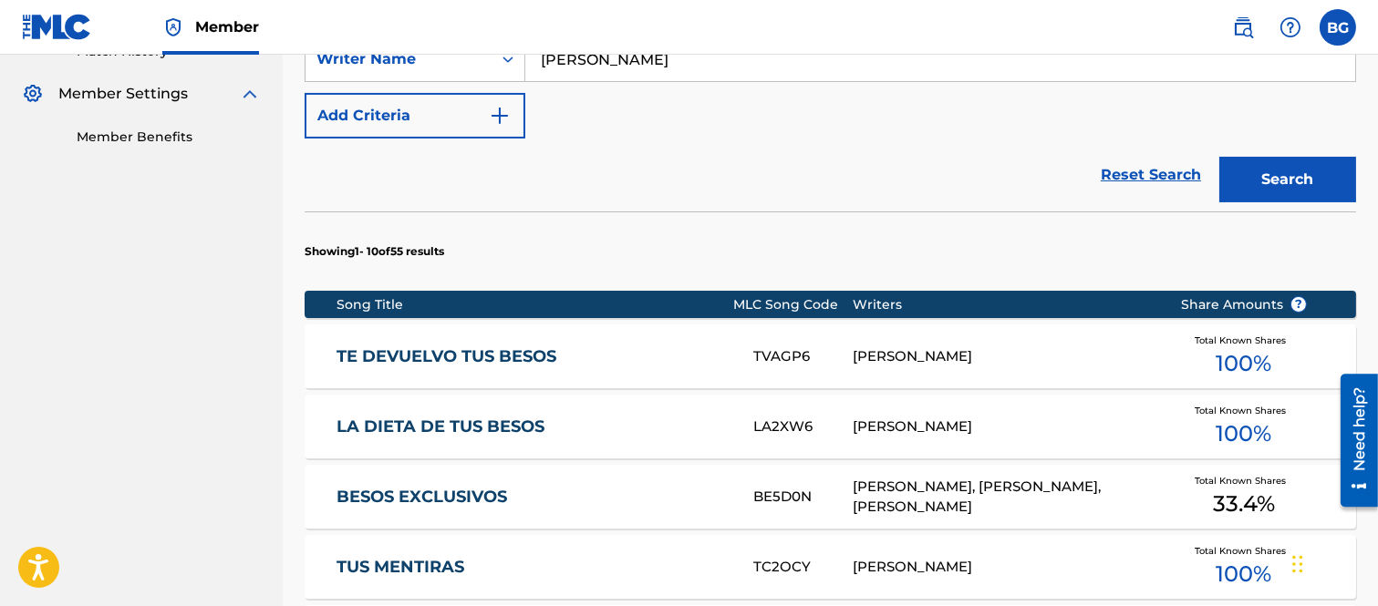
click at [442, 427] on link "LA DIETA DE TUS BESOS" at bounding box center [532, 427] width 392 height 21
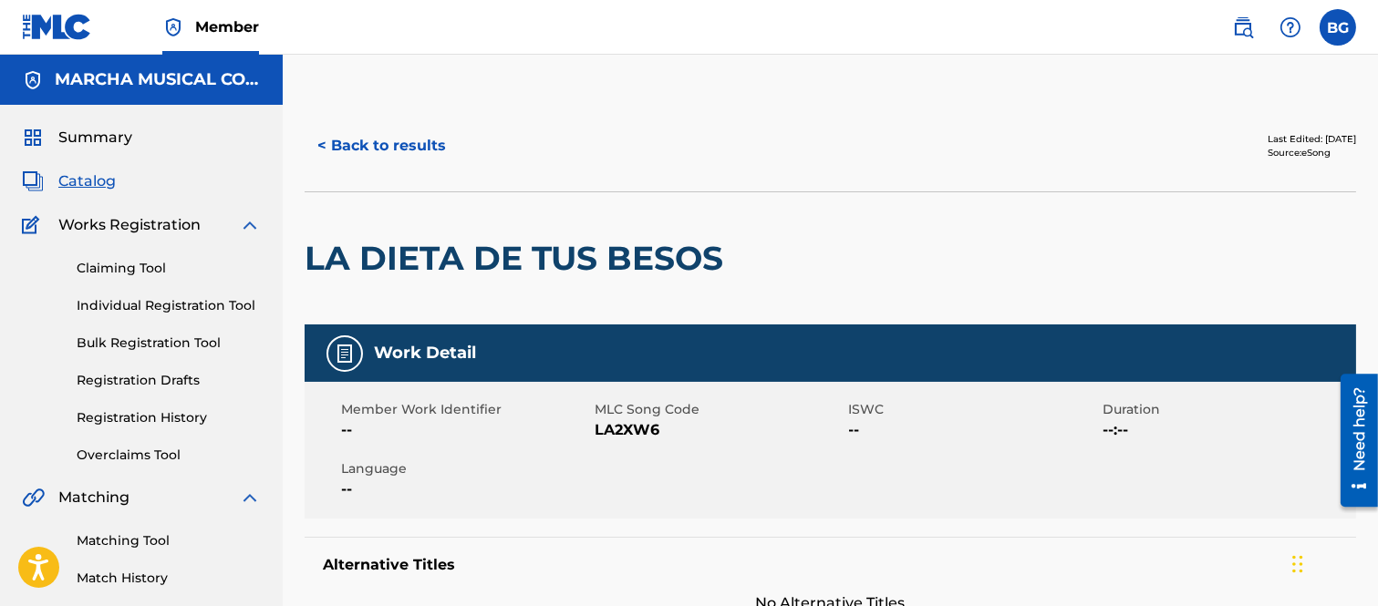
click at [319, 143] on button "< Back to results" at bounding box center [382, 146] width 154 height 46
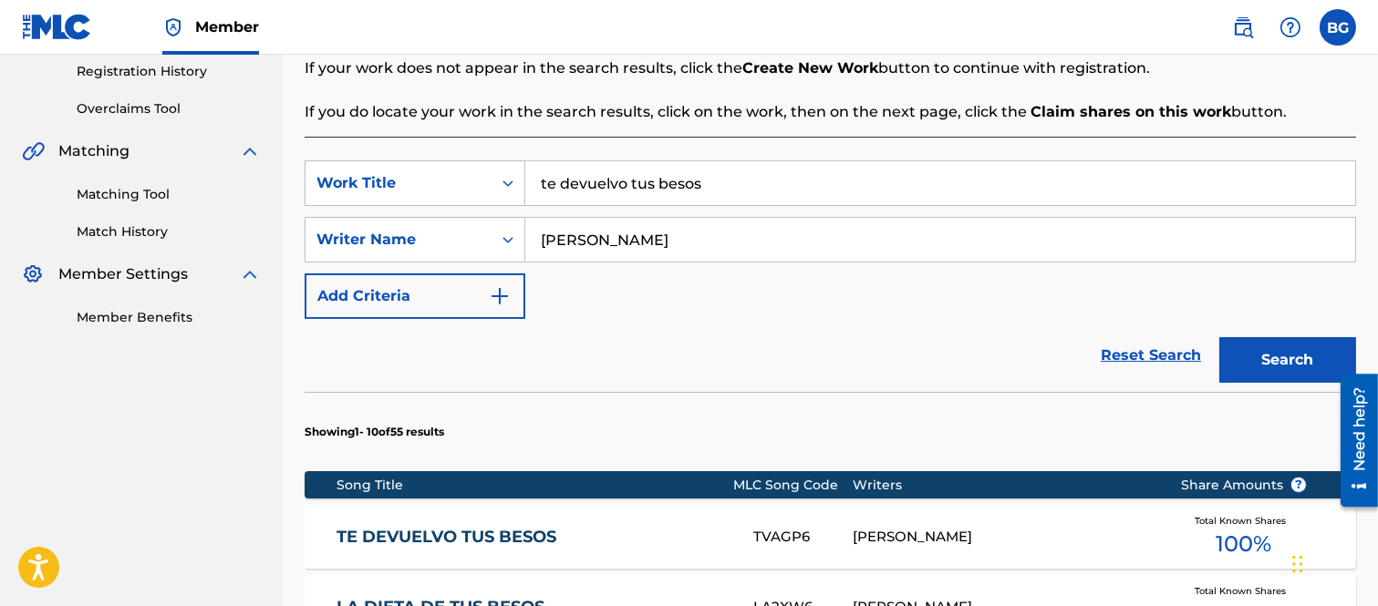
scroll to position [122, 0]
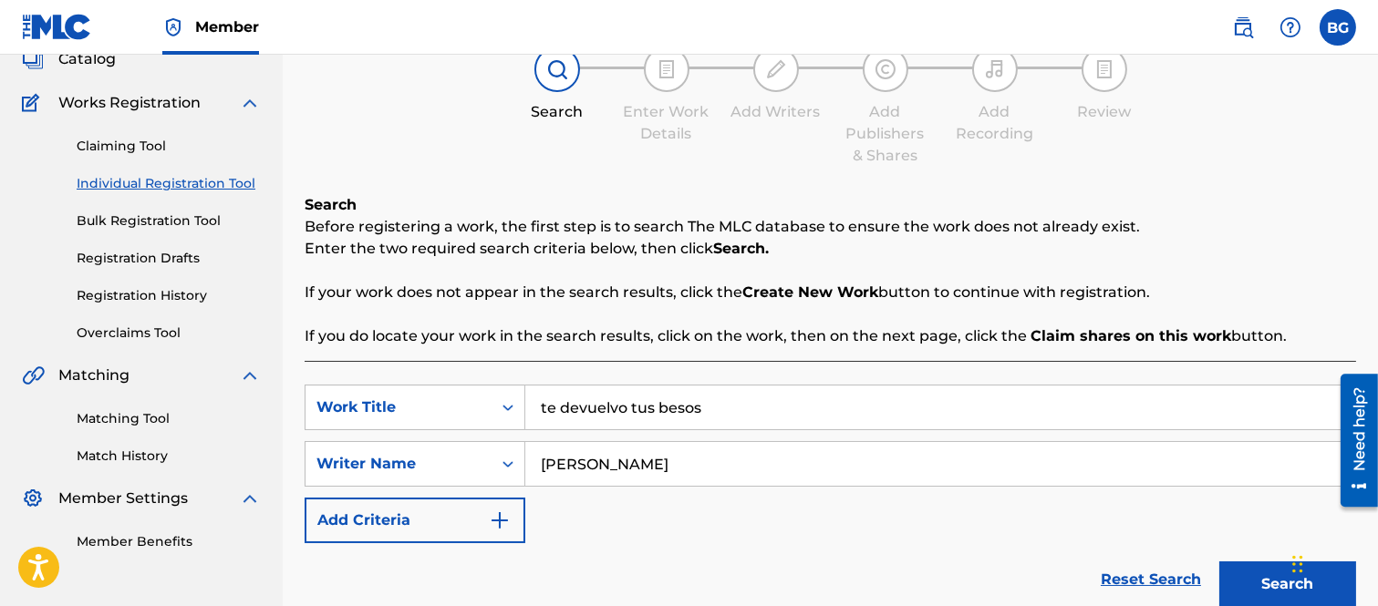
click at [728, 405] on input "te devuelvo tus besos" at bounding box center [940, 408] width 830 height 44
type input "t"
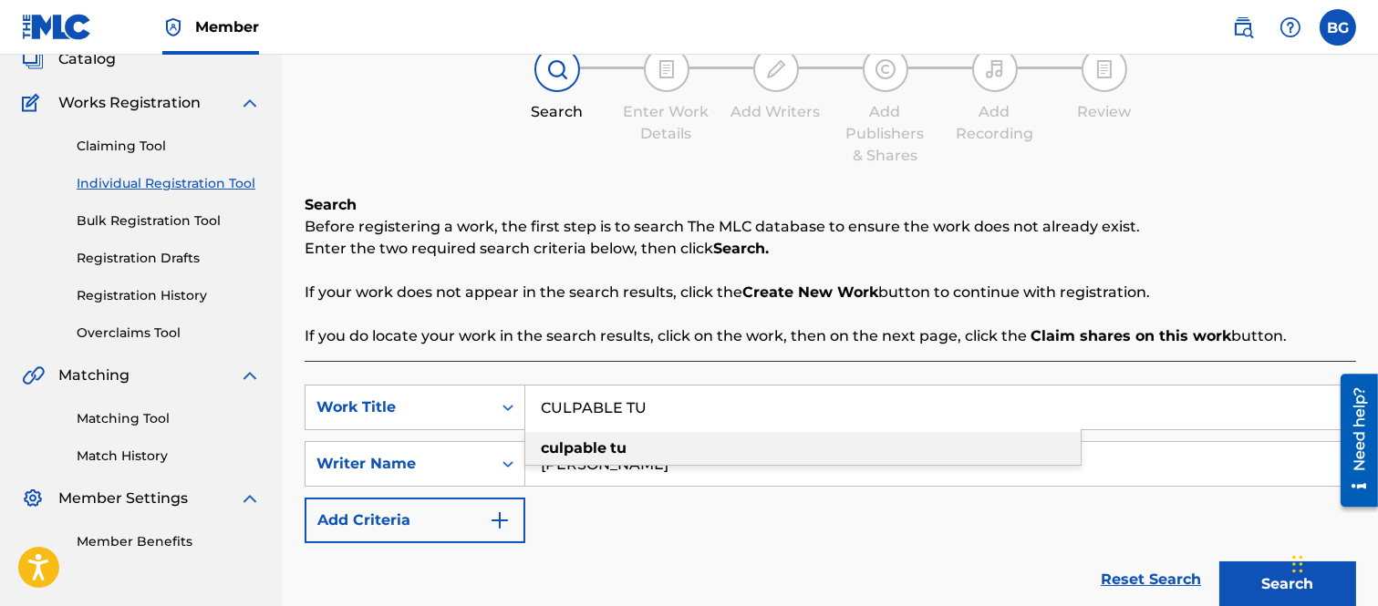
click at [576, 444] on strong "culpable" at bounding box center [574, 447] width 66 height 17
type input "culpable tu"
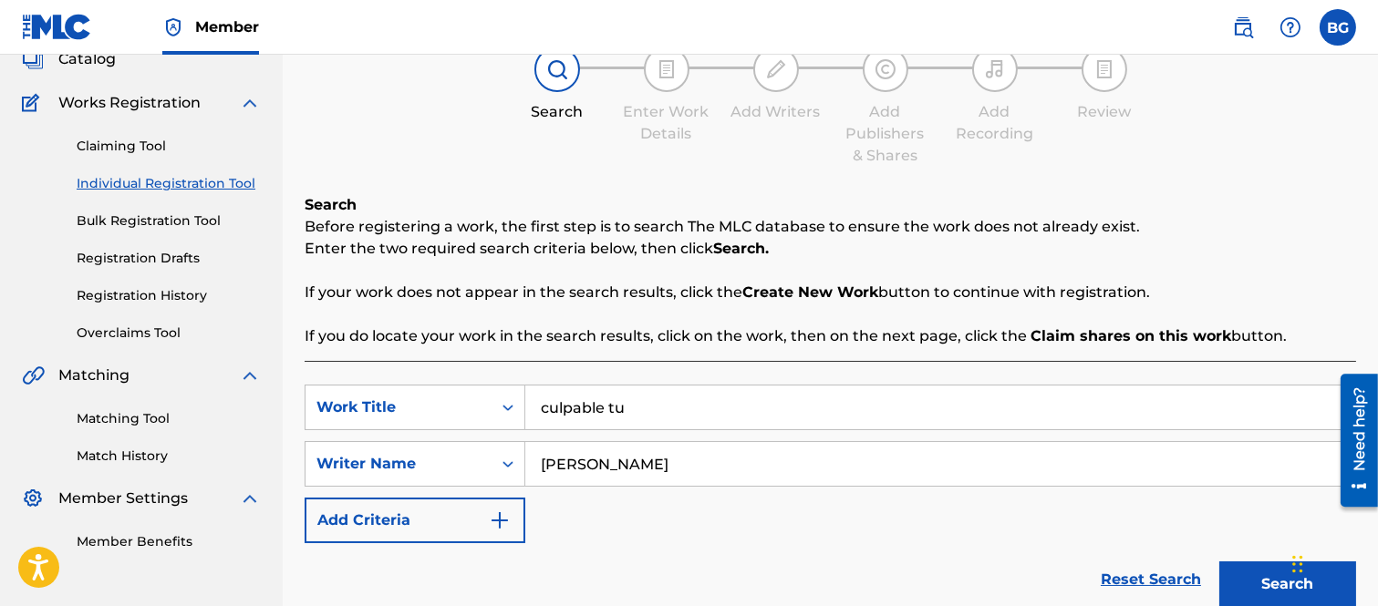
drag, startPoint x: 1244, startPoint y: 574, endPoint x: 1234, endPoint y: 561, distance: 17.0
click at [1245, 574] on button "Search" at bounding box center [1287, 585] width 137 height 46
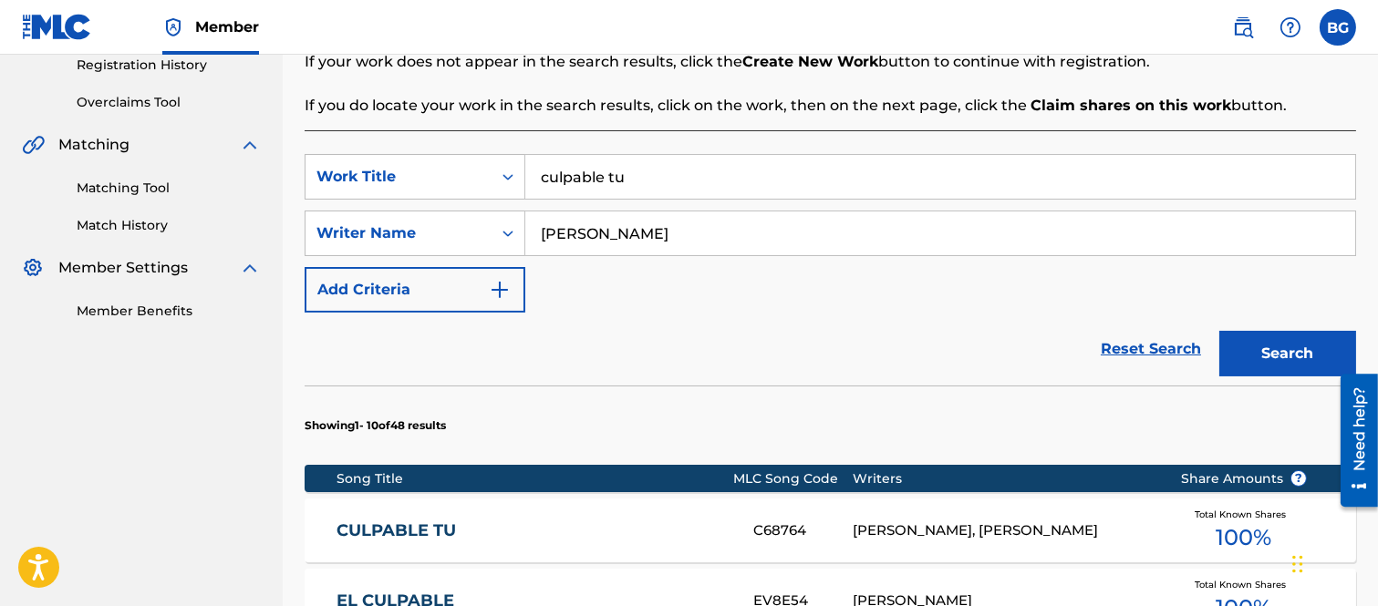
scroll to position [527, 0]
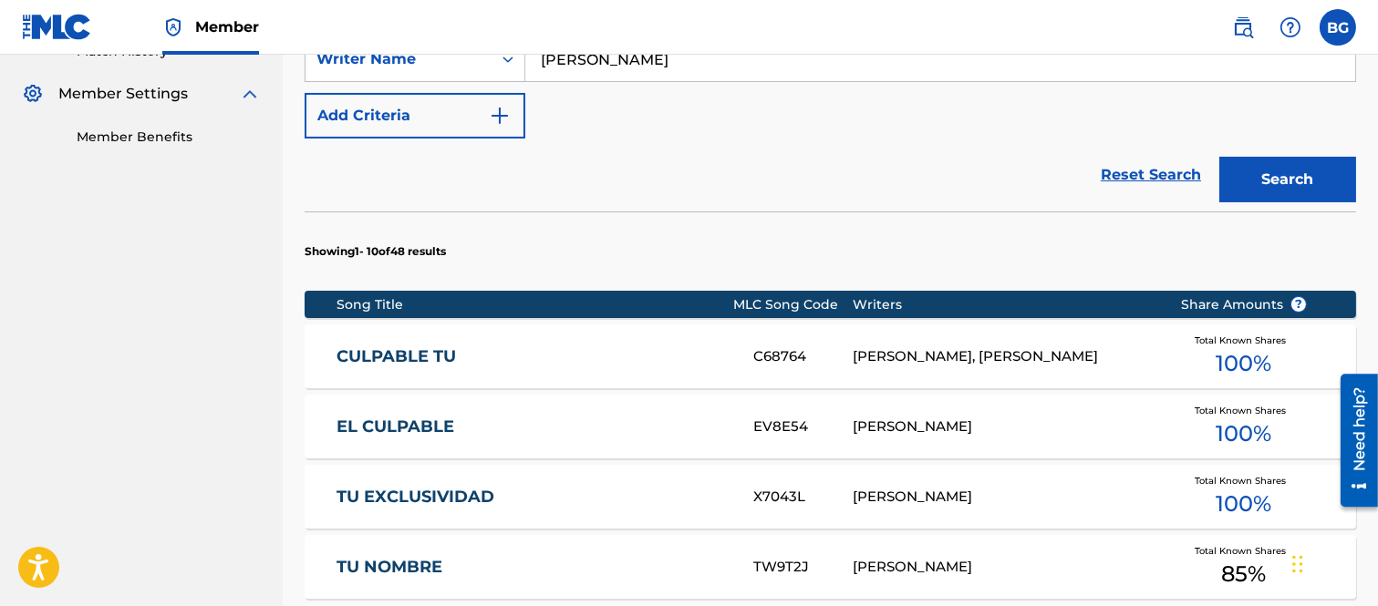
click at [407, 358] on link "CULPABLE TU" at bounding box center [532, 356] width 392 height 21
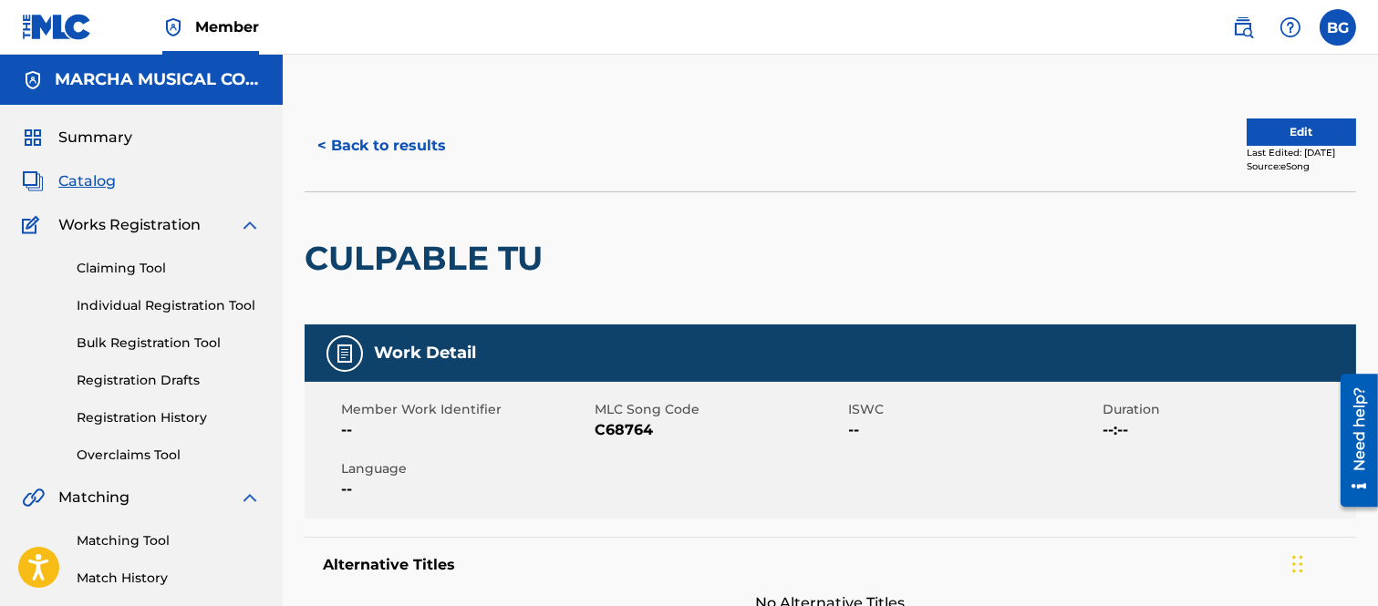
click at [328, 146] on button "< Back to results" at bounding box center [382, 146] width 154 height 46
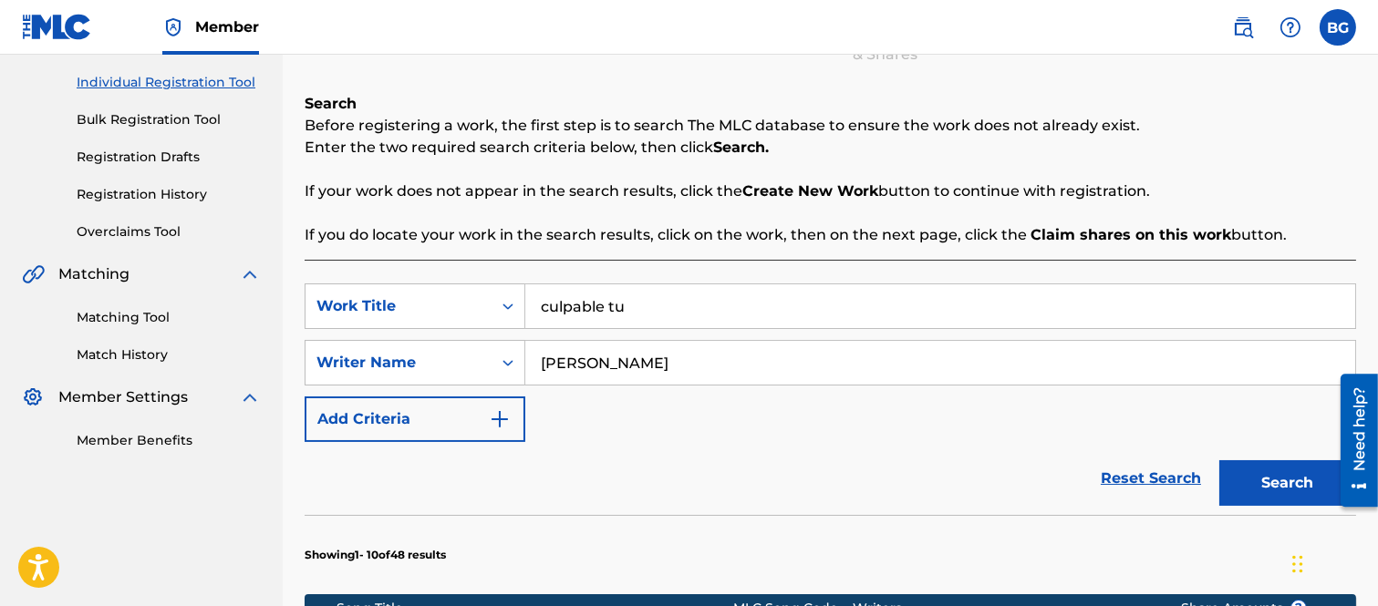
click at [682, 299] on input "culpable tu" at bounding box center [940, 306] width 830 height 44
type input "c"
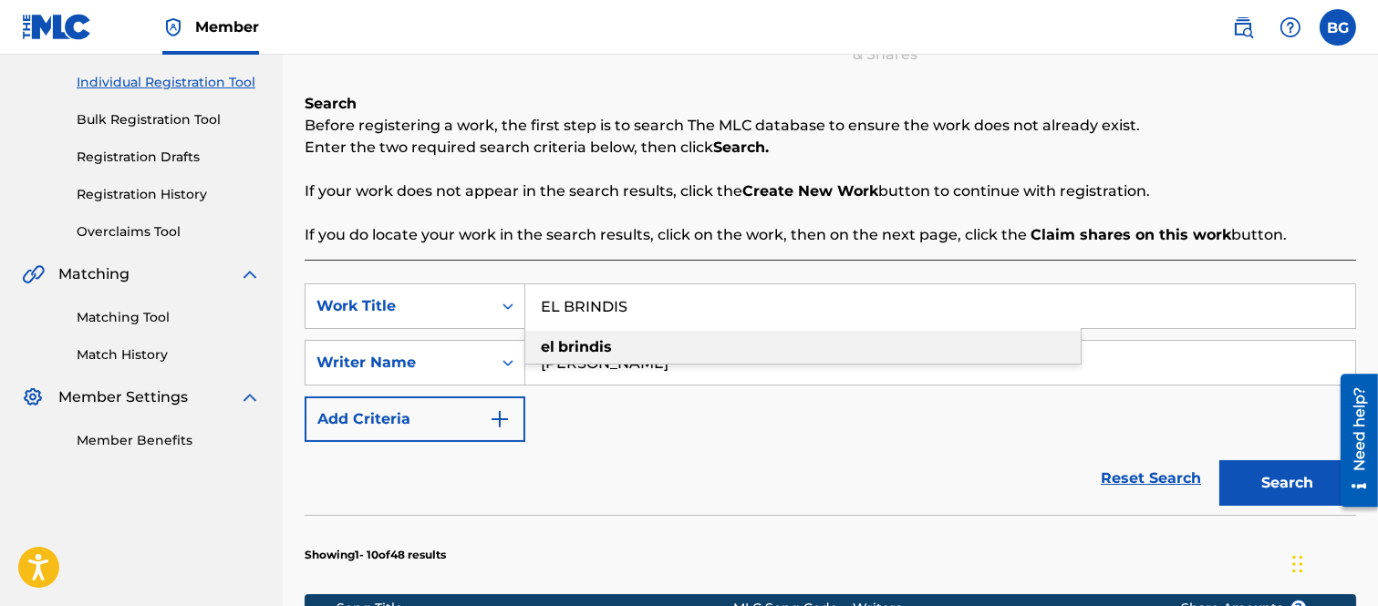
click at [591, 339] on strong "brindis" at bounding box center [585, 346] width 54 height 17
type input "el brindis"
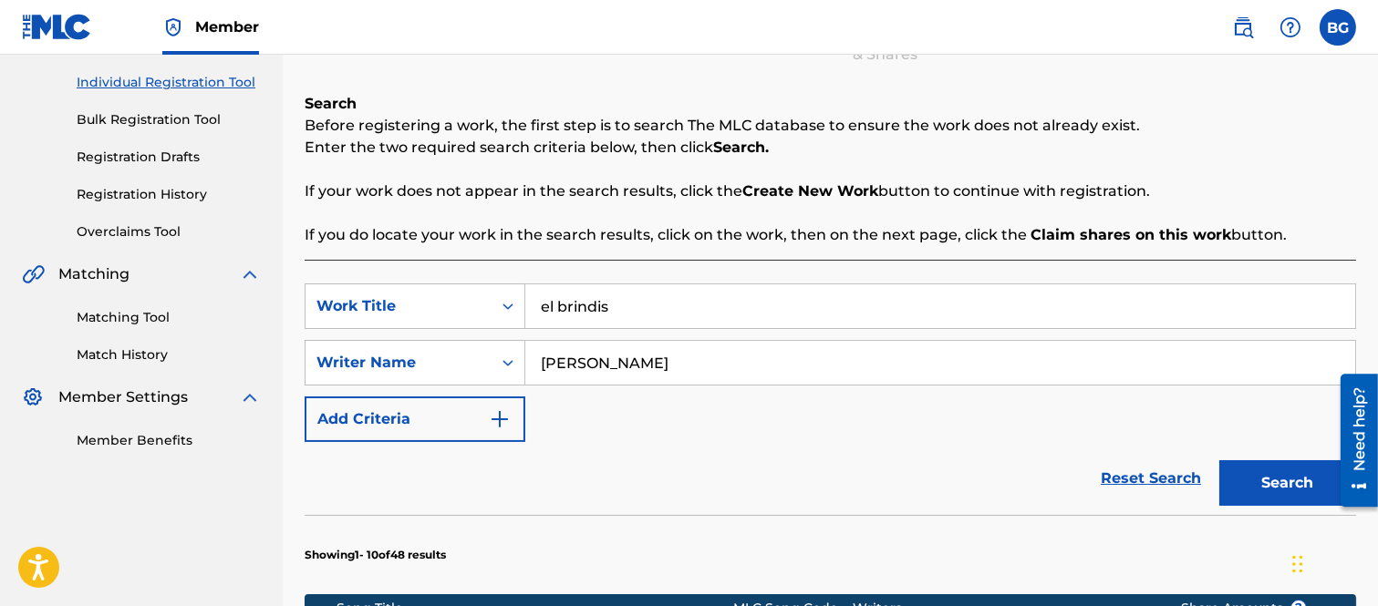
click at [1247, 471] on button "Search" at bounding box center [1287, 483] width 137 height 46
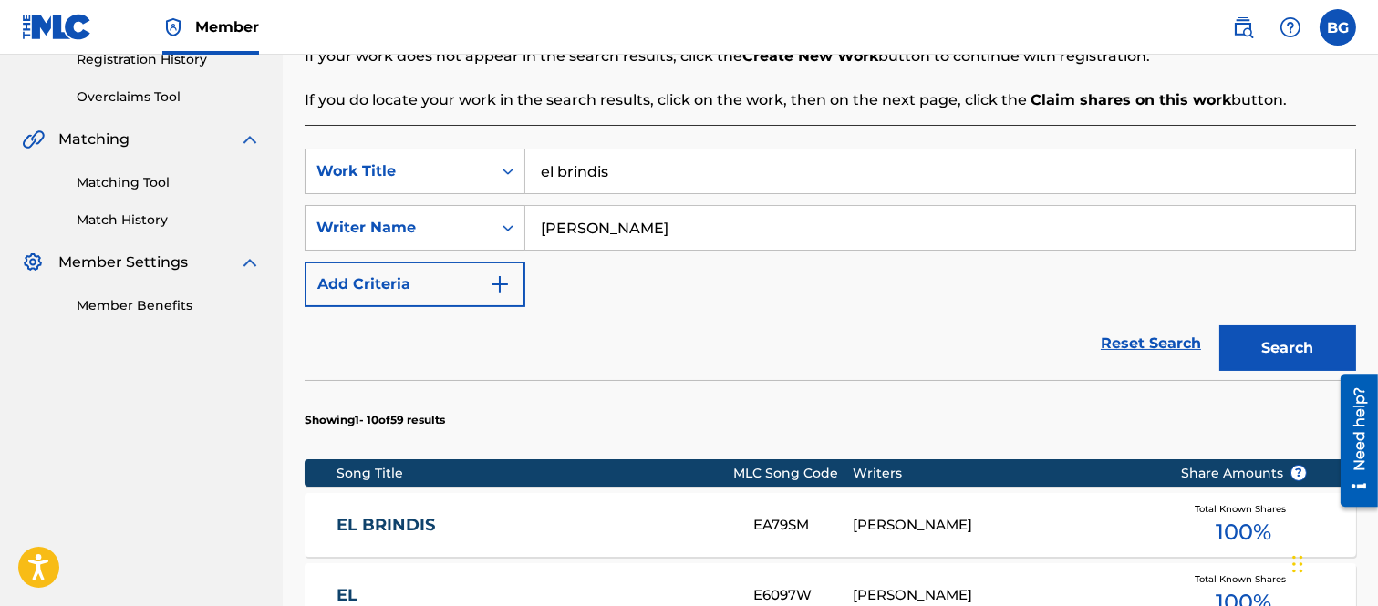
scroll to position [527, 0]
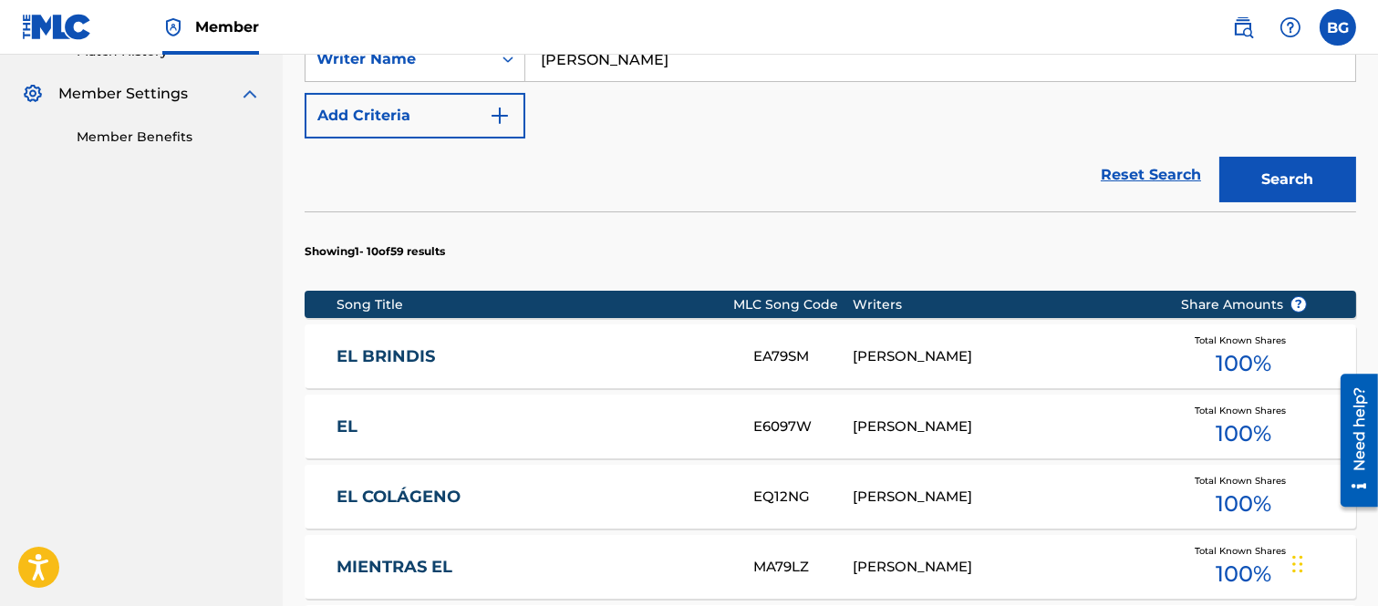
click at [411, 353] on link "EL BRINDIS" at bounding box center [532, 356] width 392 height 21
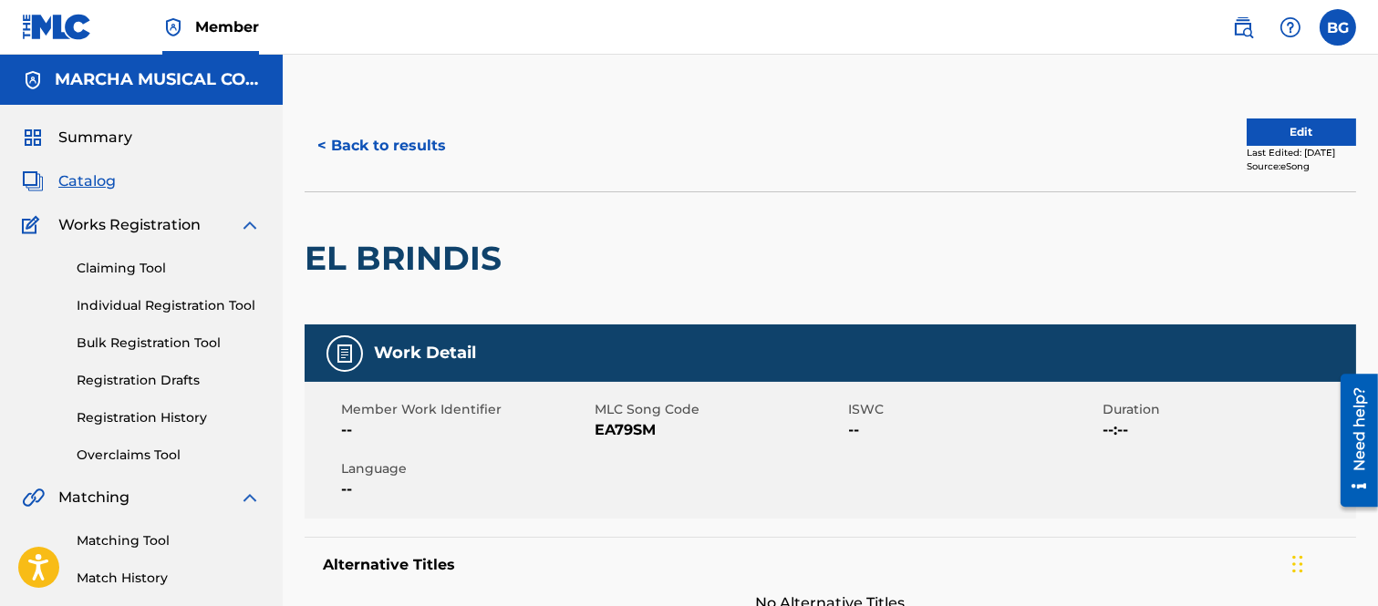
click at [326, 141] on button "< Back to results" at bounding box center [382, 146] width 154 height 46
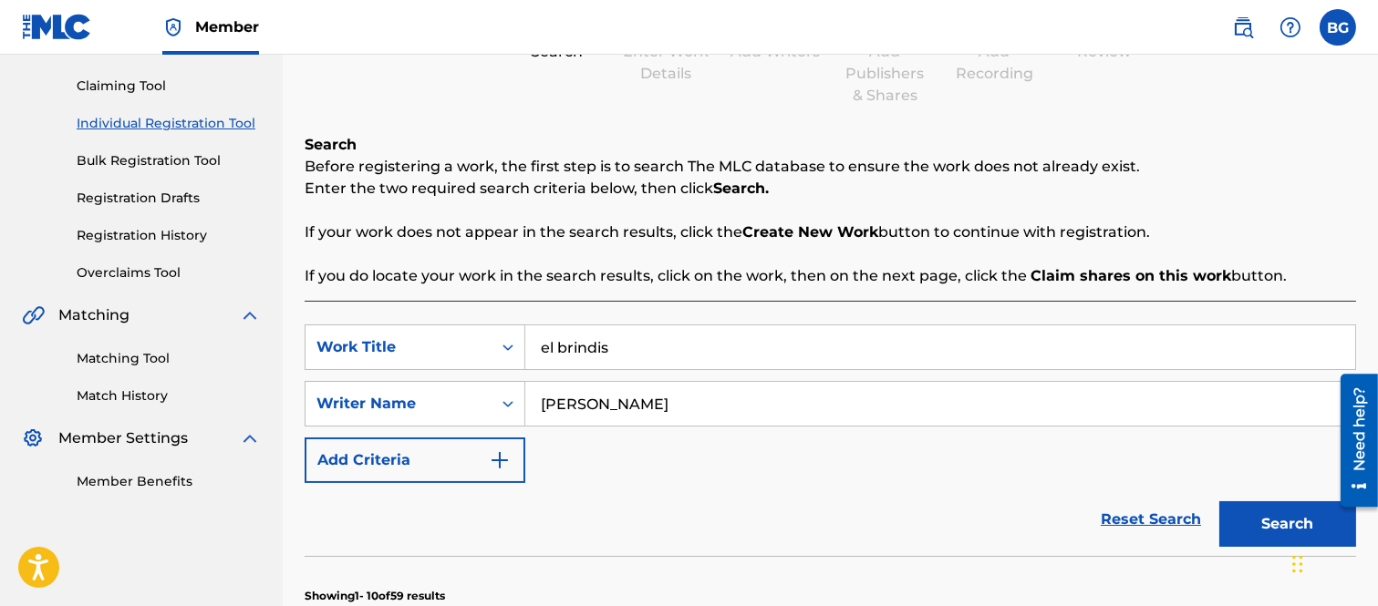
scroll to position [202, 0]
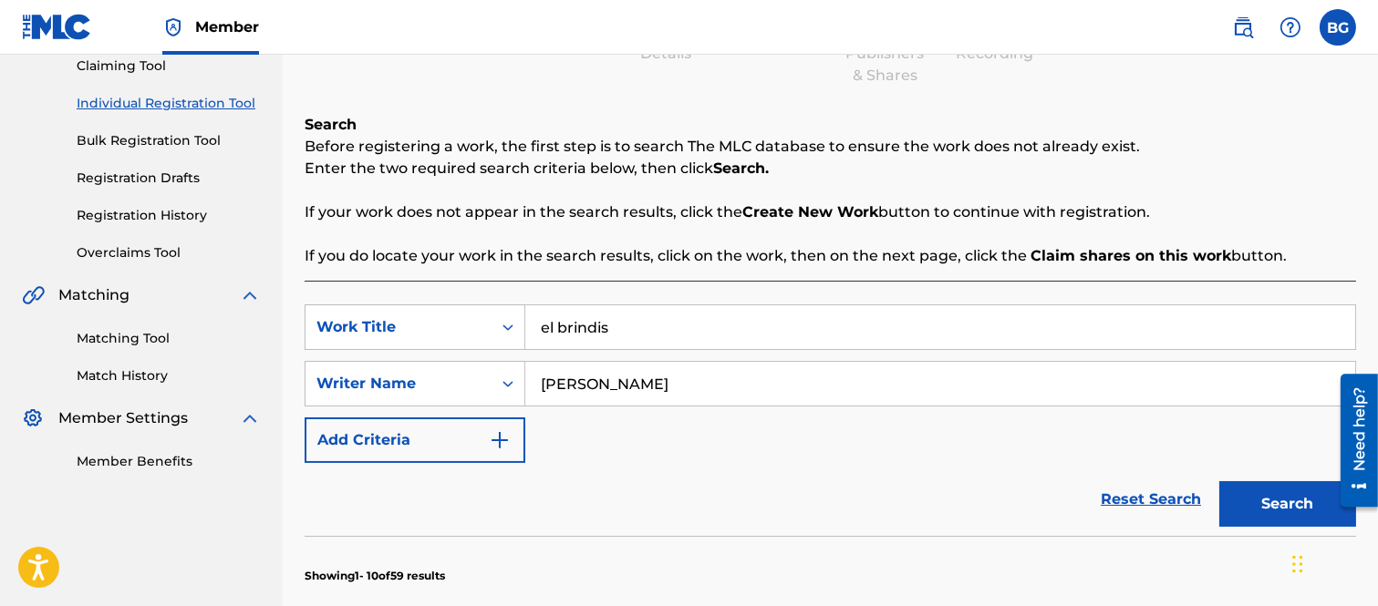
click at [672, 328] on input "el brindis" at bounding box center [940, 327] width 830 height 44
type input "e"
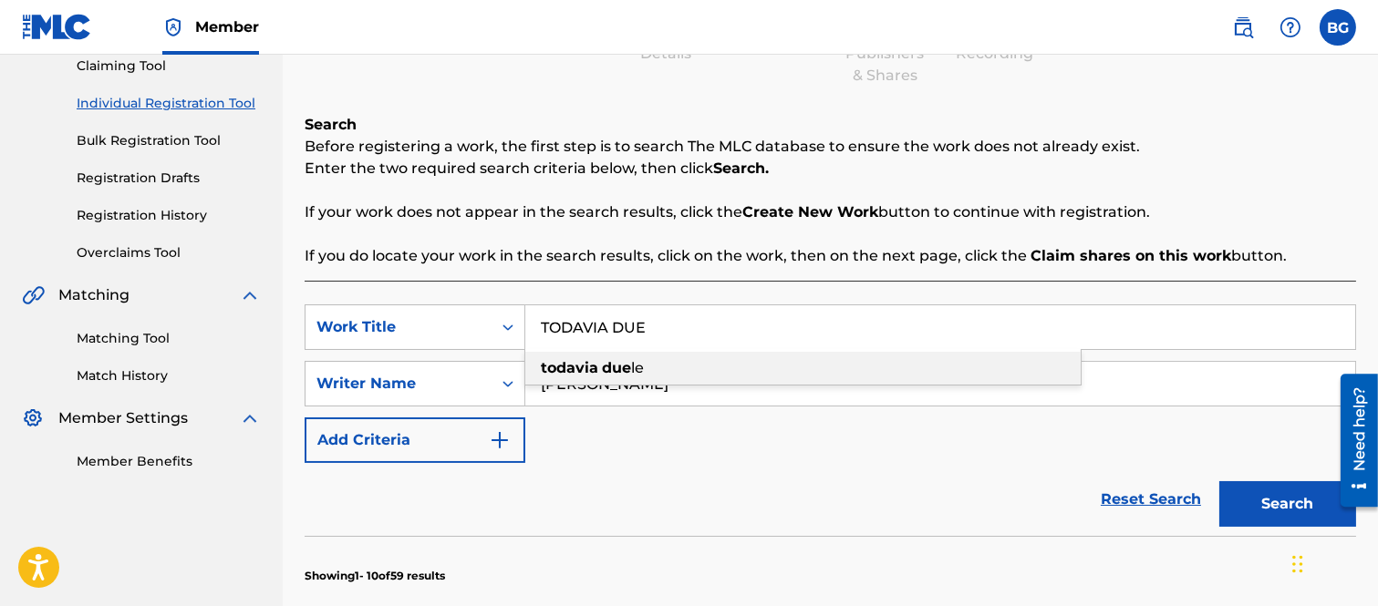
click at [603, 366] on strong "due" at bounding box center [616, 367] width 29 height 17
type input "todavia duele"
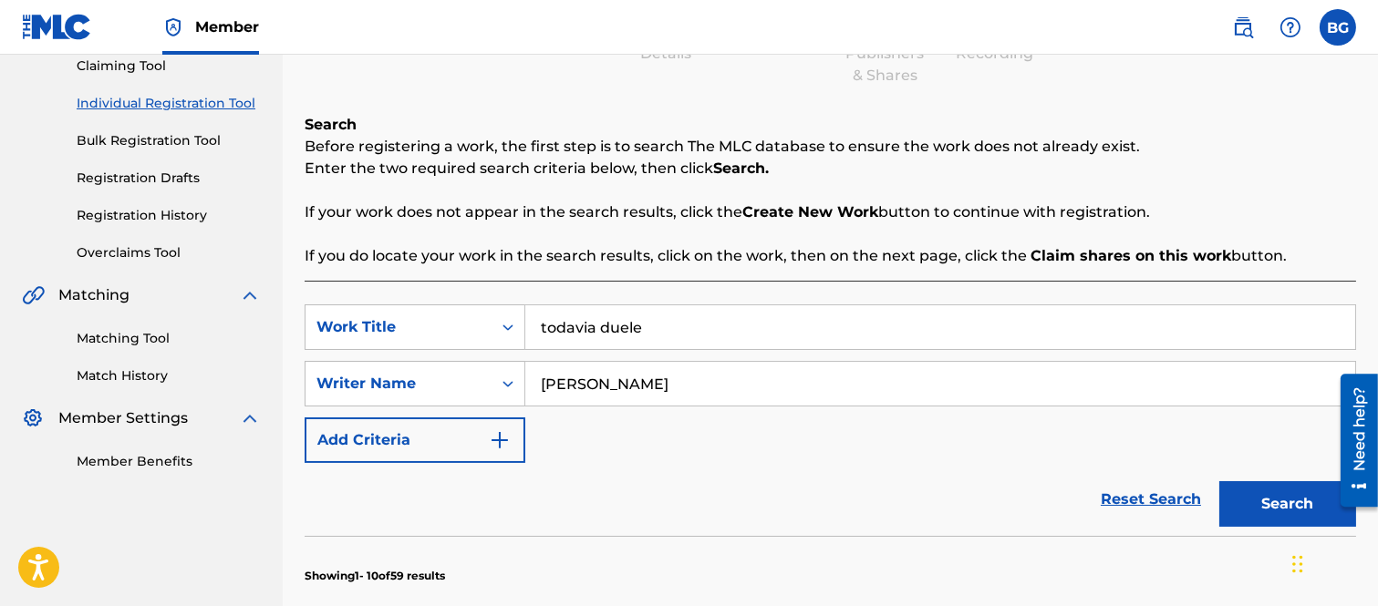
click at [1291, 501] on button "Search" at bounding box center [1287, 504] width 137 height 46
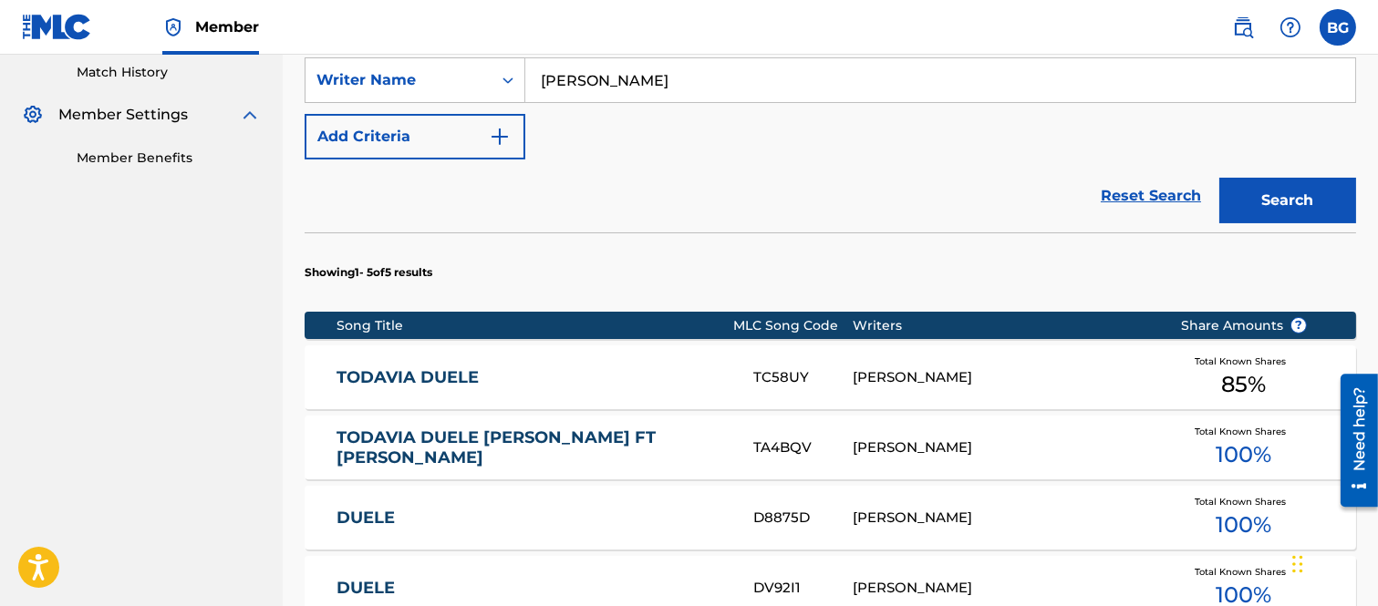
scroll to position [607, 0]
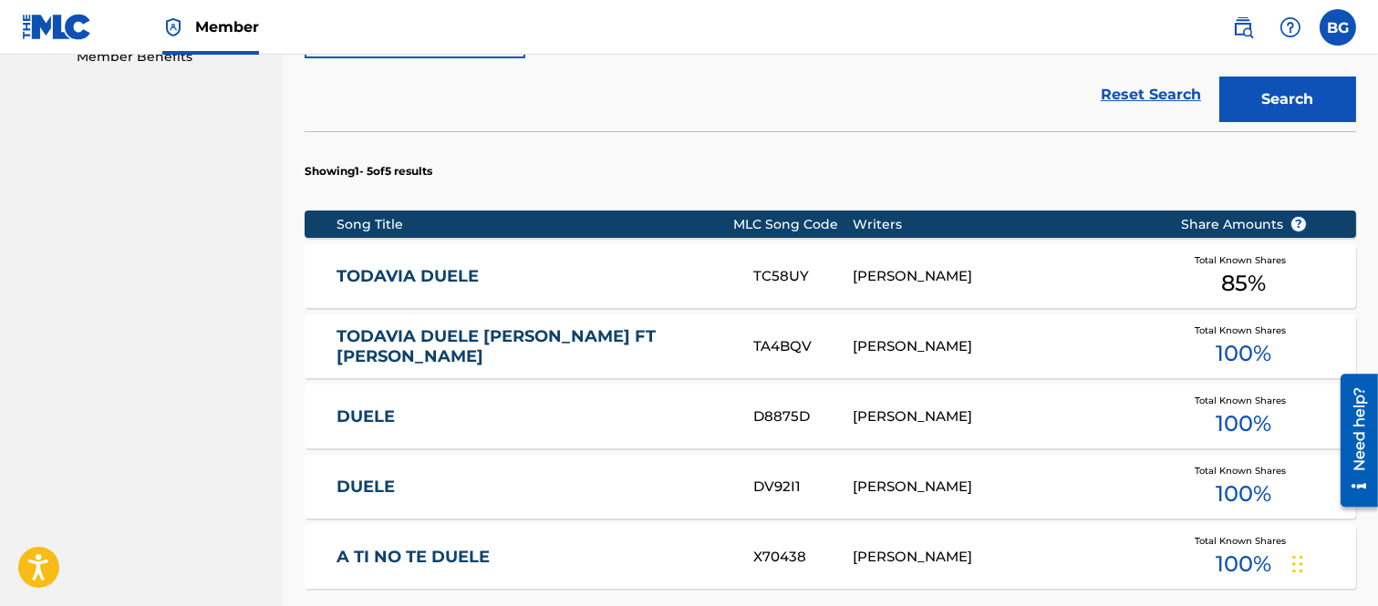
click at [407, 268] on link "TODAVIA DUELE" at bounding box center [532, 276] width 392 height 21
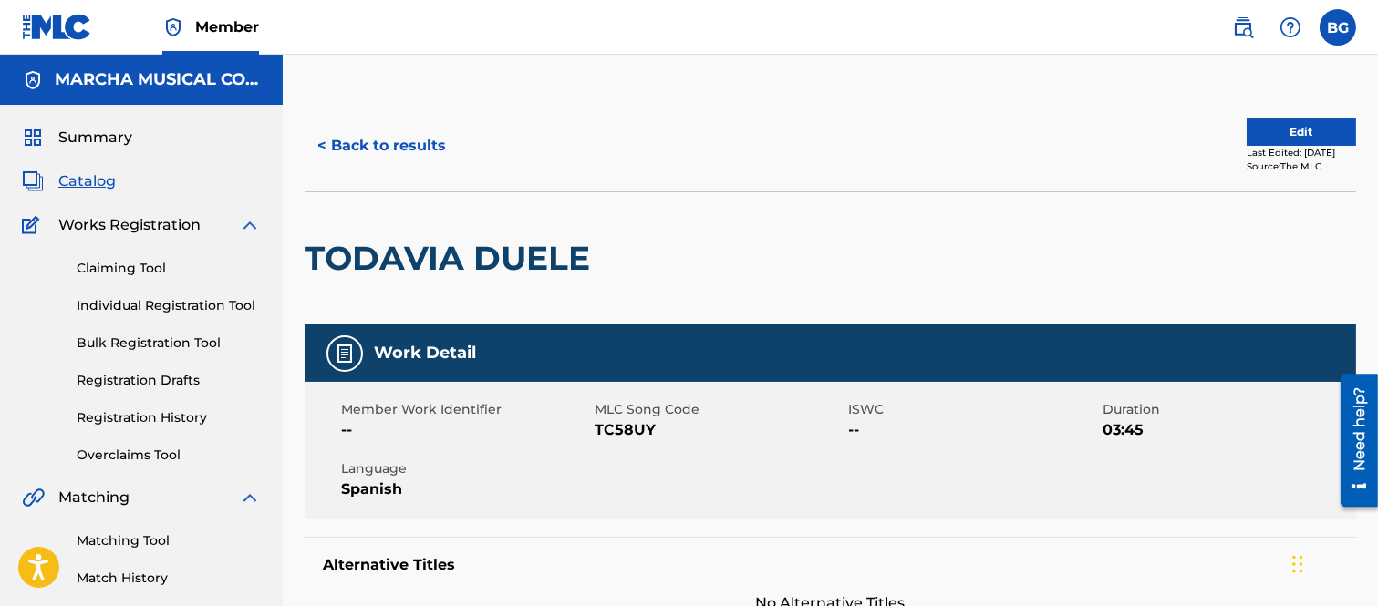
click at [322, 142] on button "< Back to results" at bounding box center [382, 146] width 154 height 46
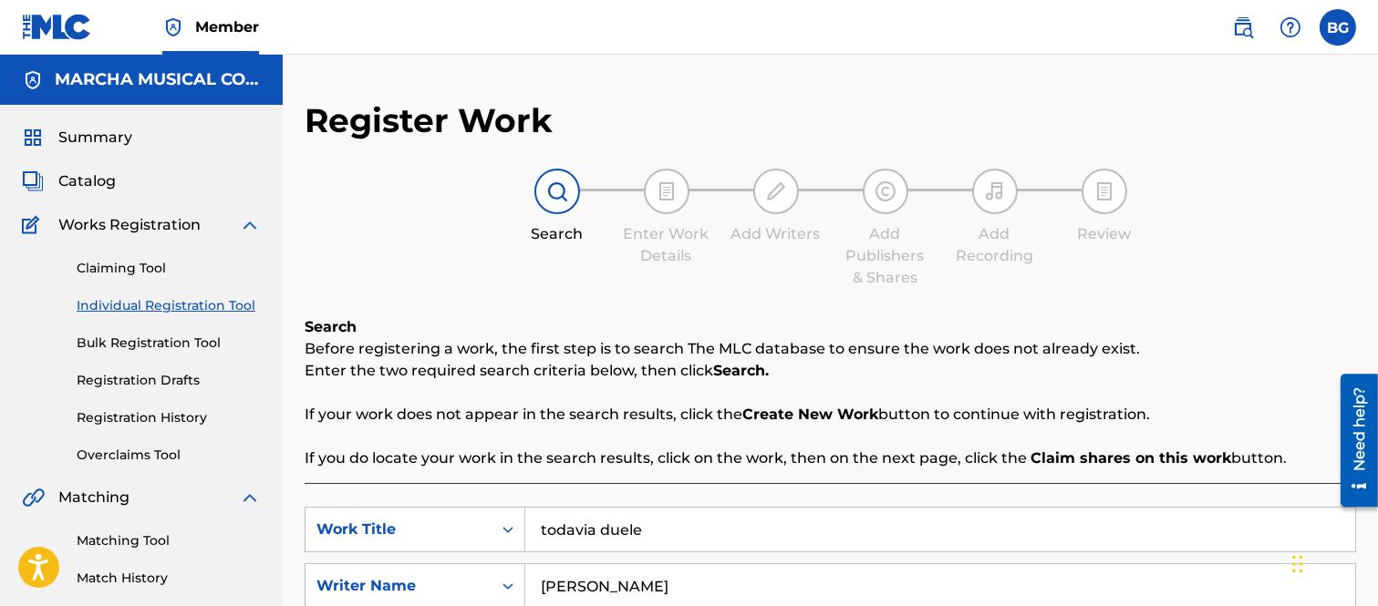
scroll to position [223, 0]
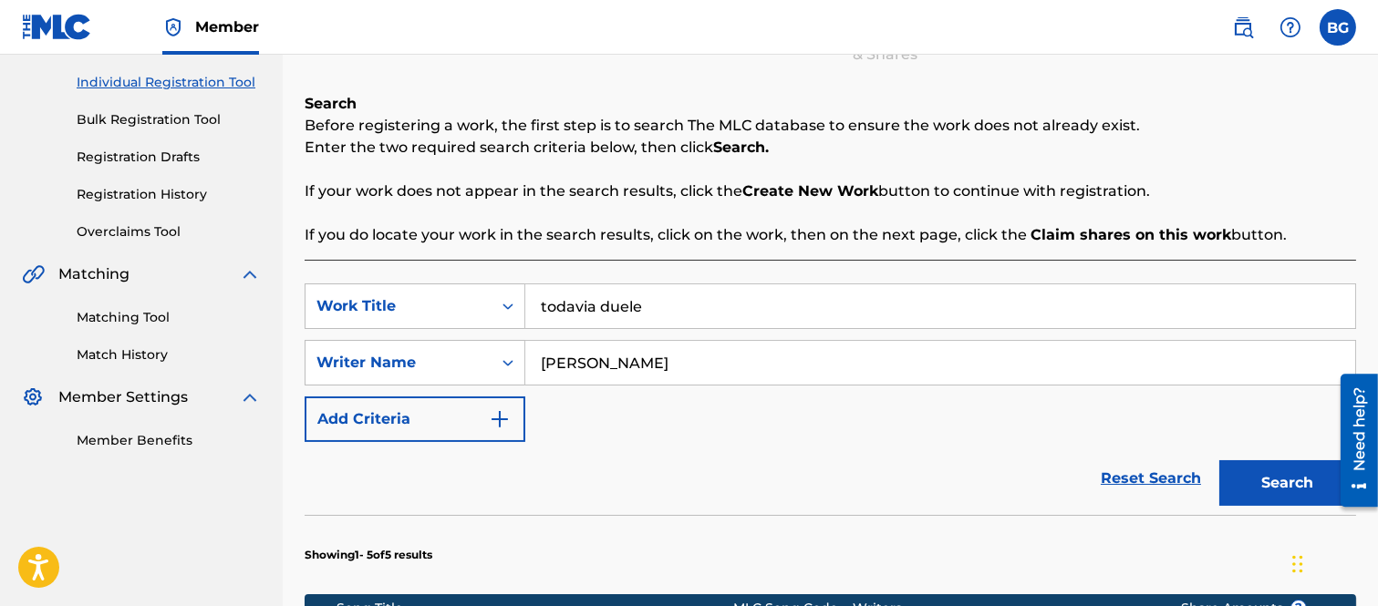
click at [664, 303] on input "todavia duele" at bounding box center [940, 306] width 830 height 44
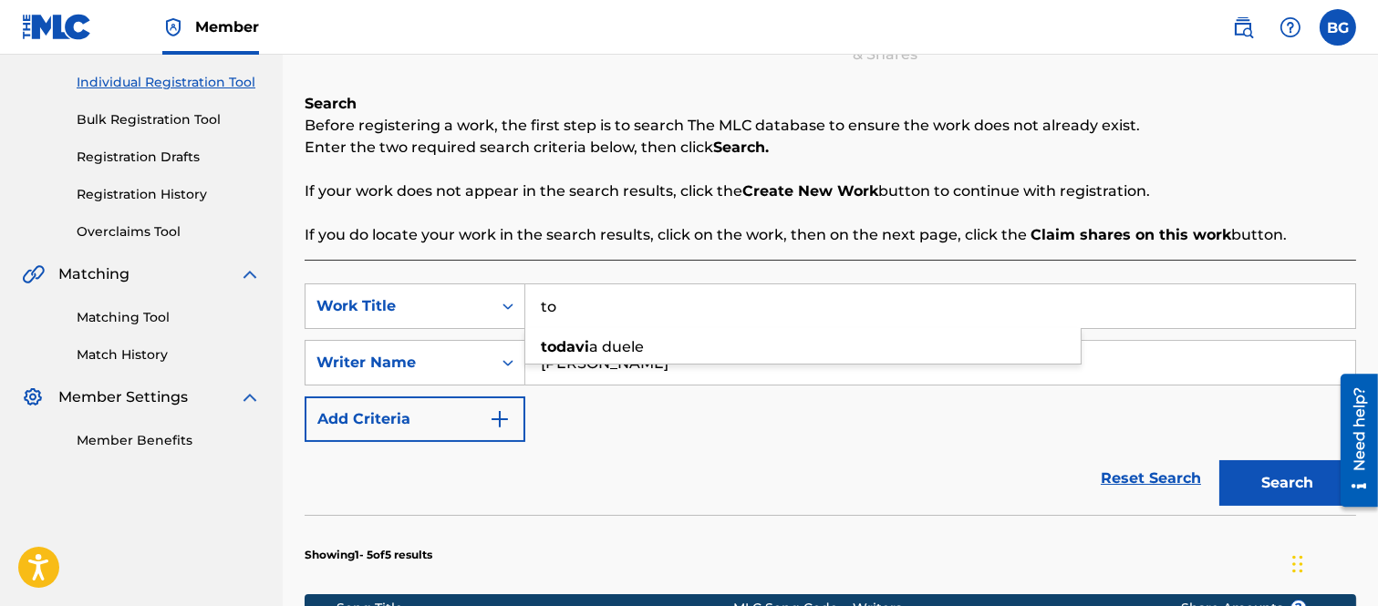
type input "t"
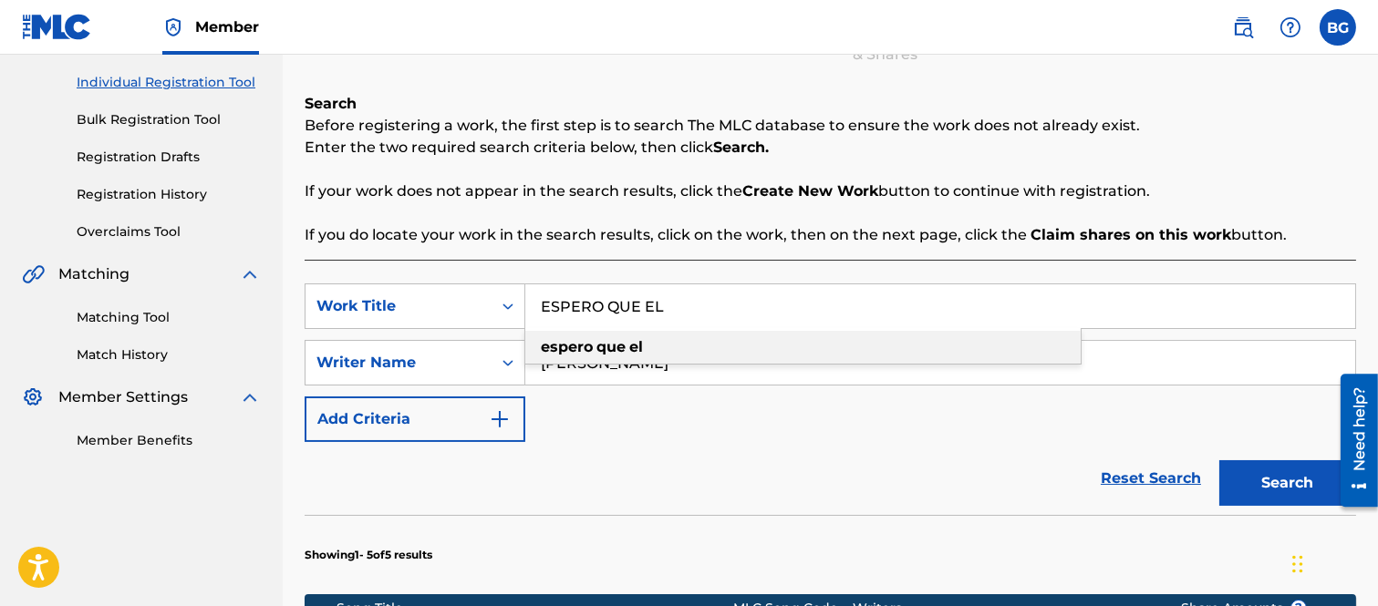
click at [572, 343] on strong "espero" at bounding box center [567, 346] width 52 height 17
type input "espero que el"
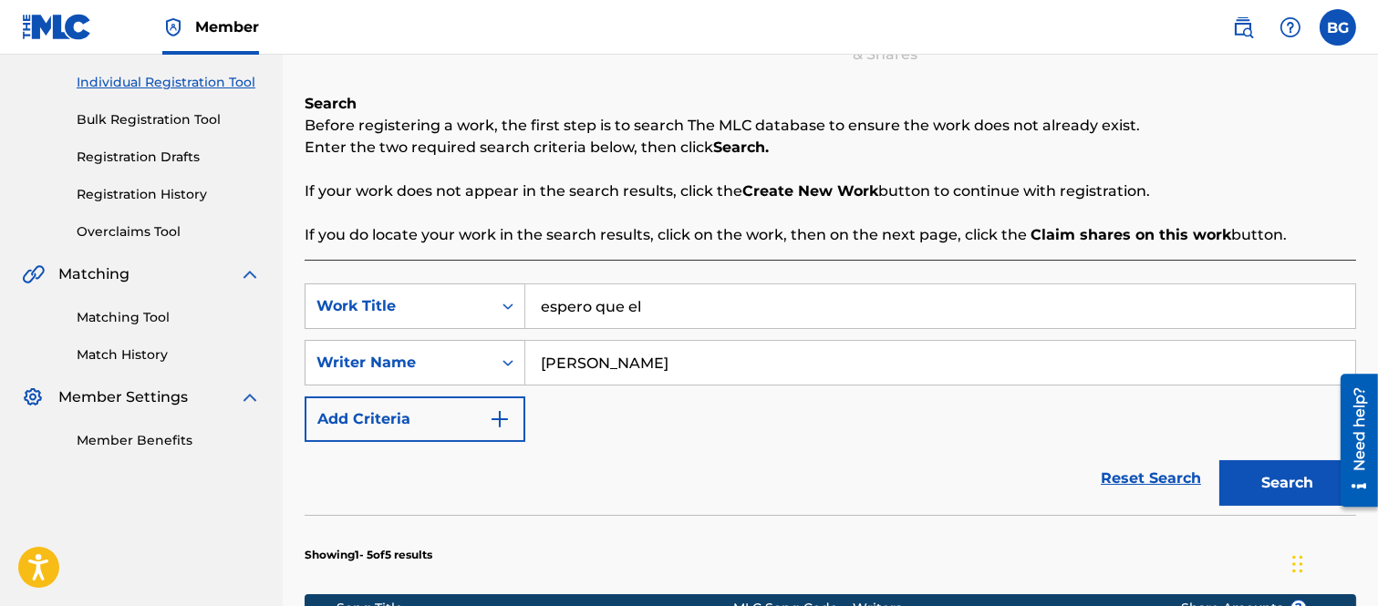
drag, startPoint x: 1287, startPoint y: 475, endPoint x: 1243, endPoint y: 439, distance: 57.1
click at [1286, 475] on button "Search" at bounding box center [1287, 483] width 137 height 46
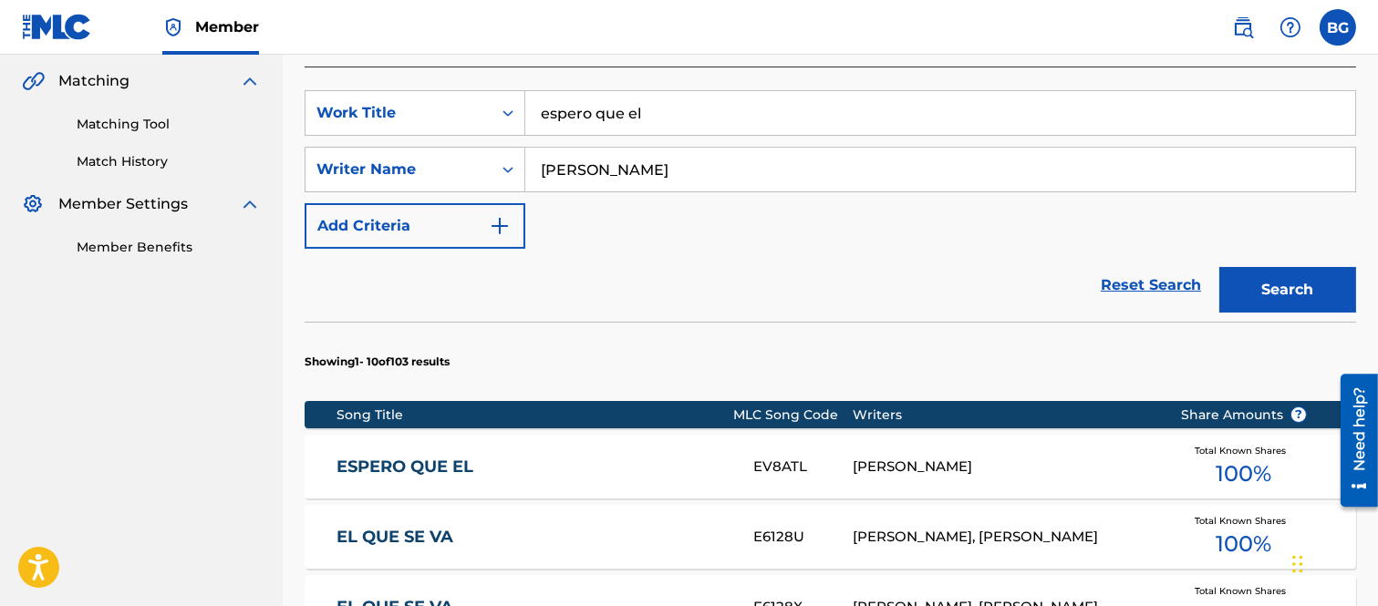
scroll to position [426, 0]
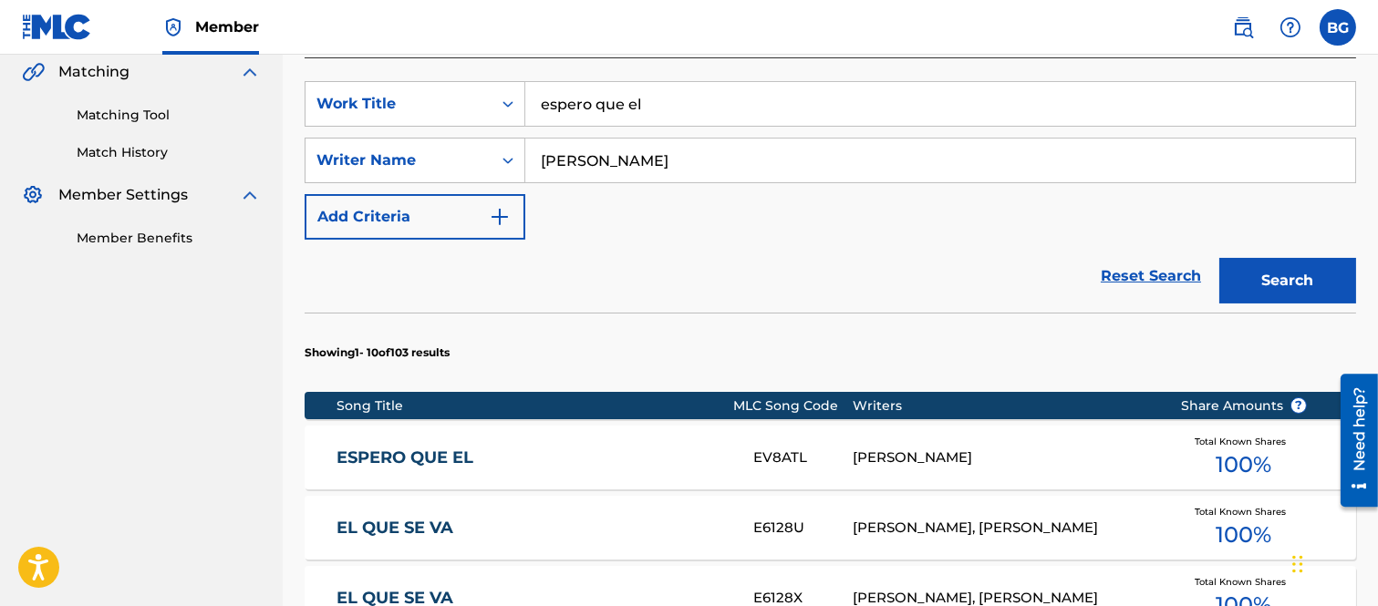
click at [442, 452] on link "ESPERO QUE EL" at bounding box center [532, 458] width 392 height 21
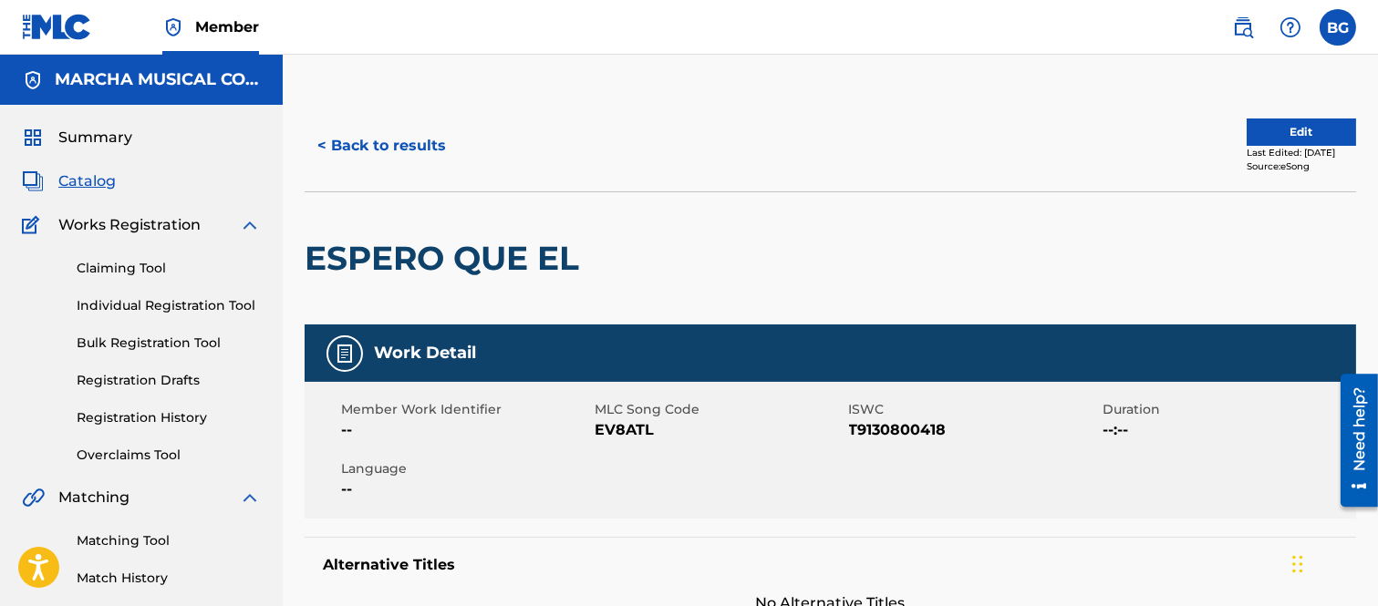
click at [323, 139] on button "< Back to results" at bounding box center [382, 146] width 154 height 46
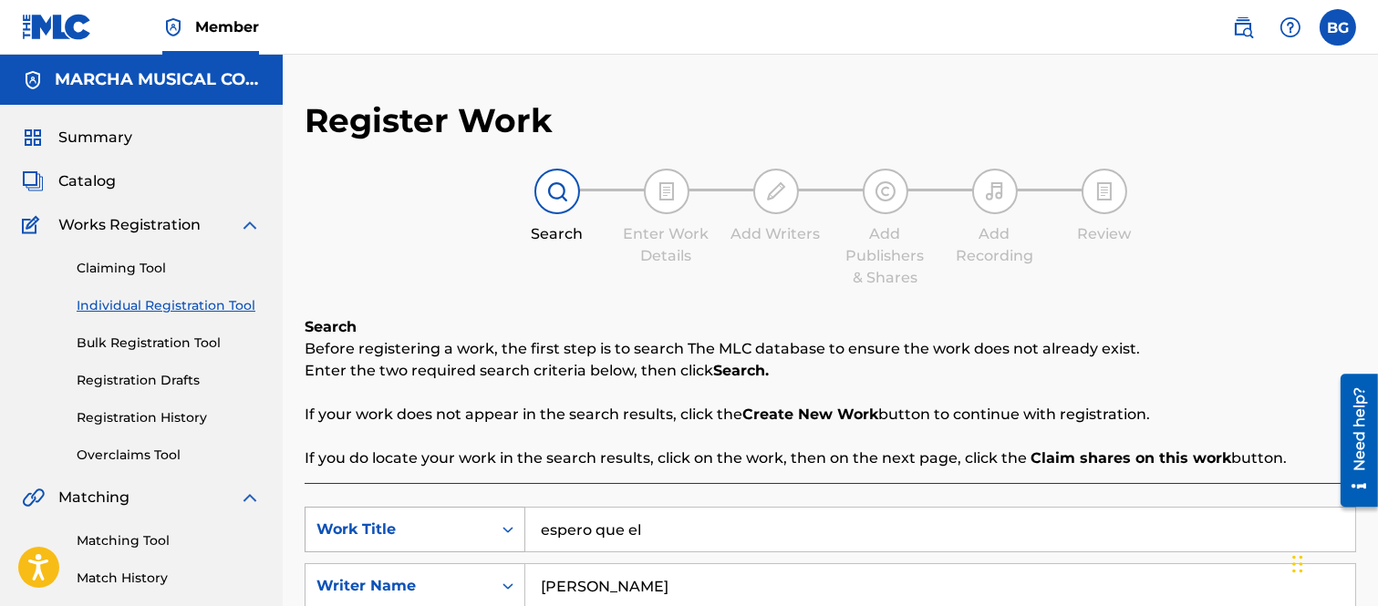
scroll to position [223, 0]
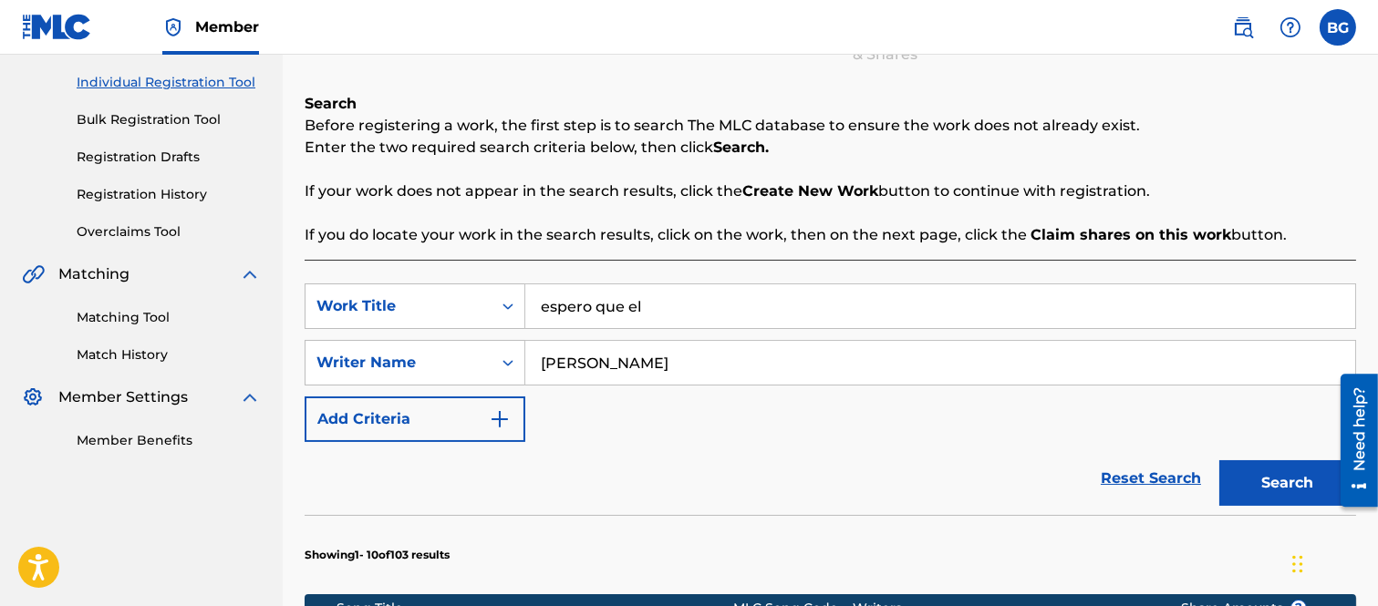
click at [680, 303] on input "espero que el" at bounding box center [940, 306] width 830 height 44
type input "e"
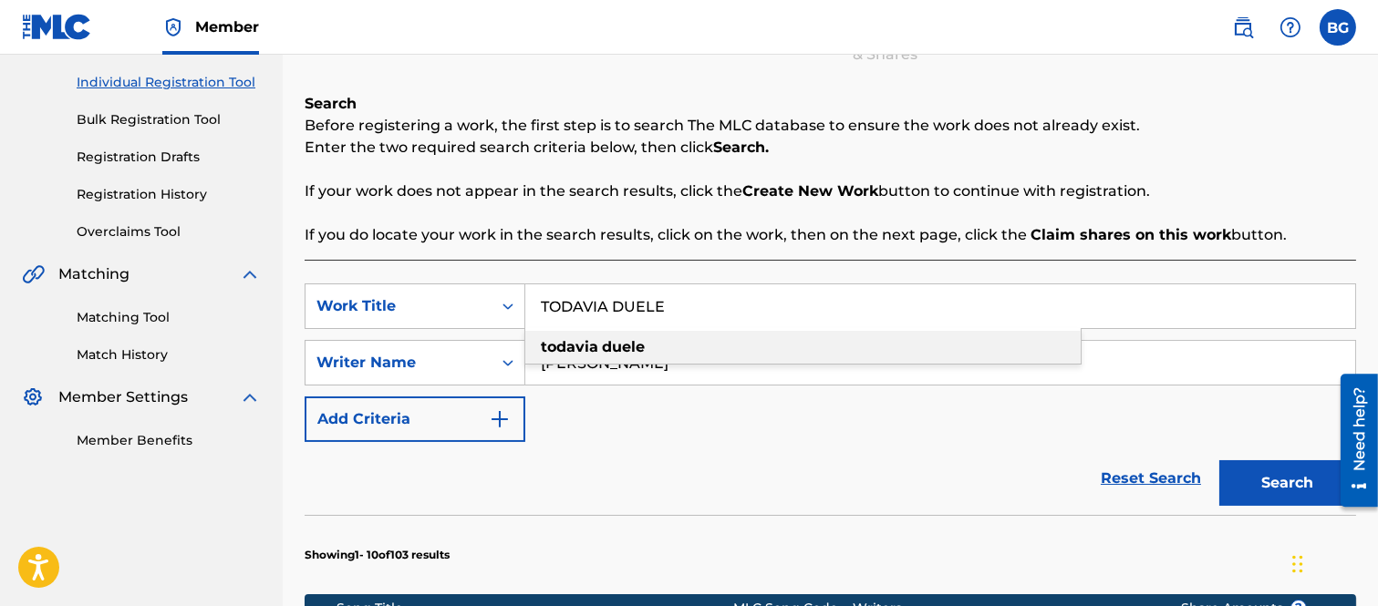
click at [593, 344] on strong "todavia" at bounding box center [569, 346] width 57 height 17
type input "todavia duele"
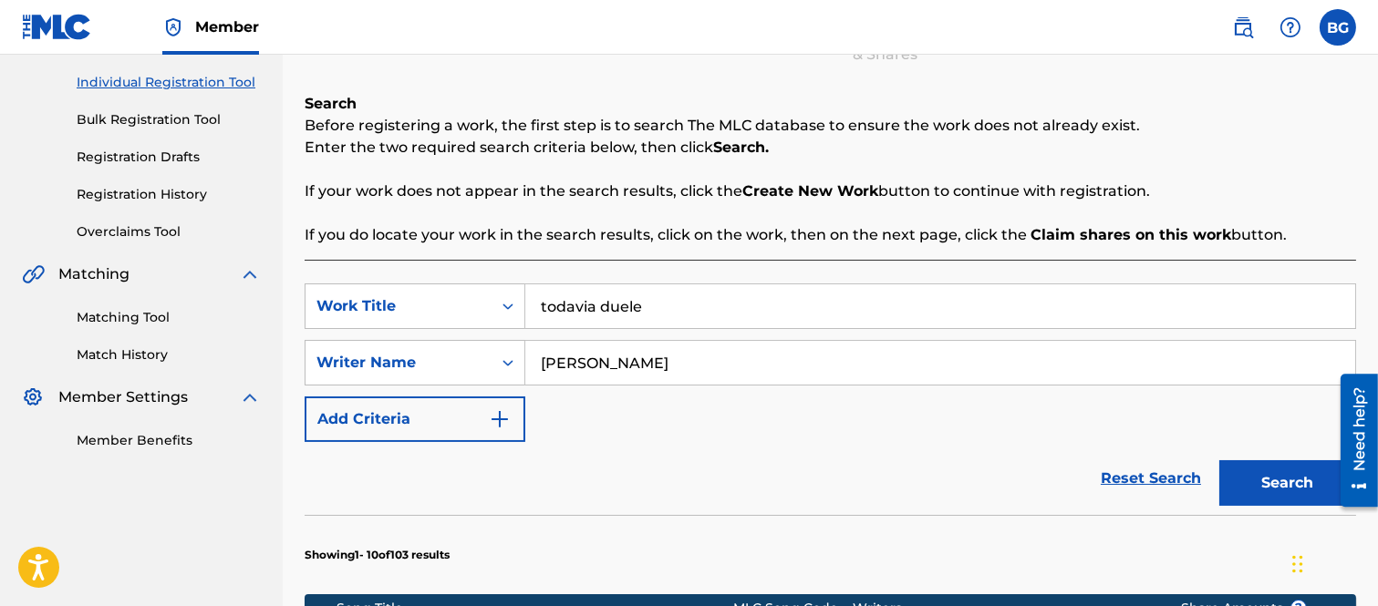
drag, startPoint x: 1290, startPoint y: 470, endPoint x: 1279, endPoint y: 467, distance: 11.3
click at [1290, 471] on button "Search" at bounding box center [1287, 483] width 137 height 46
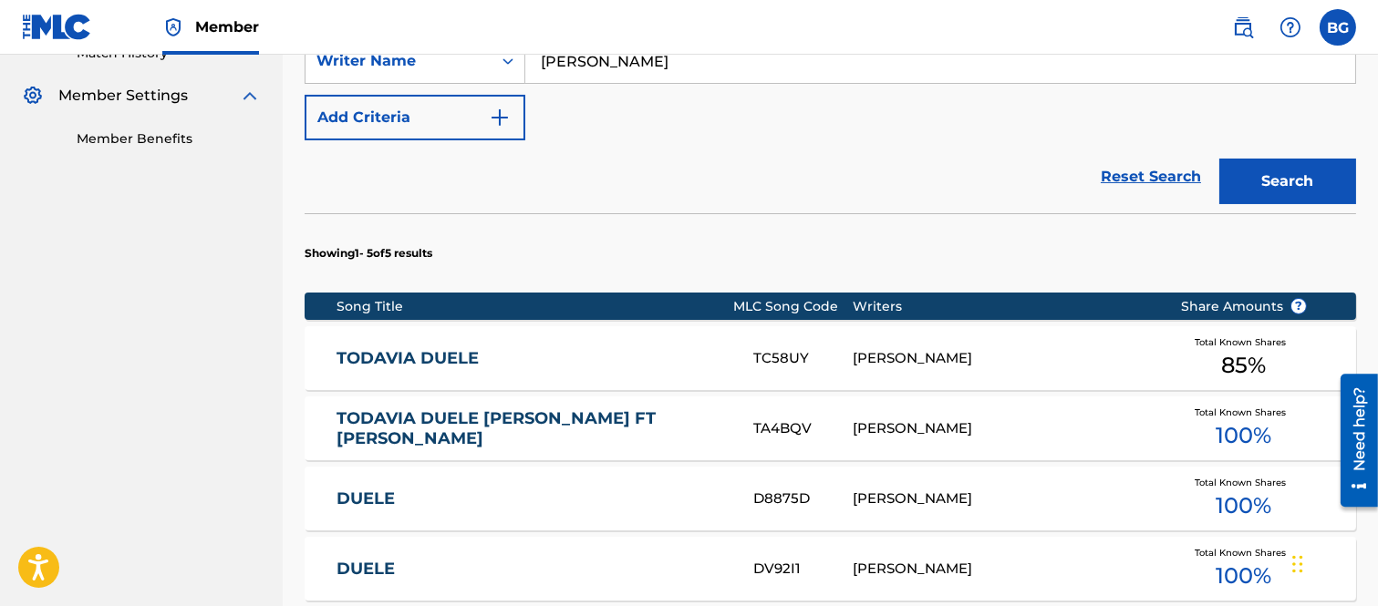
scroll to position [527, 0]
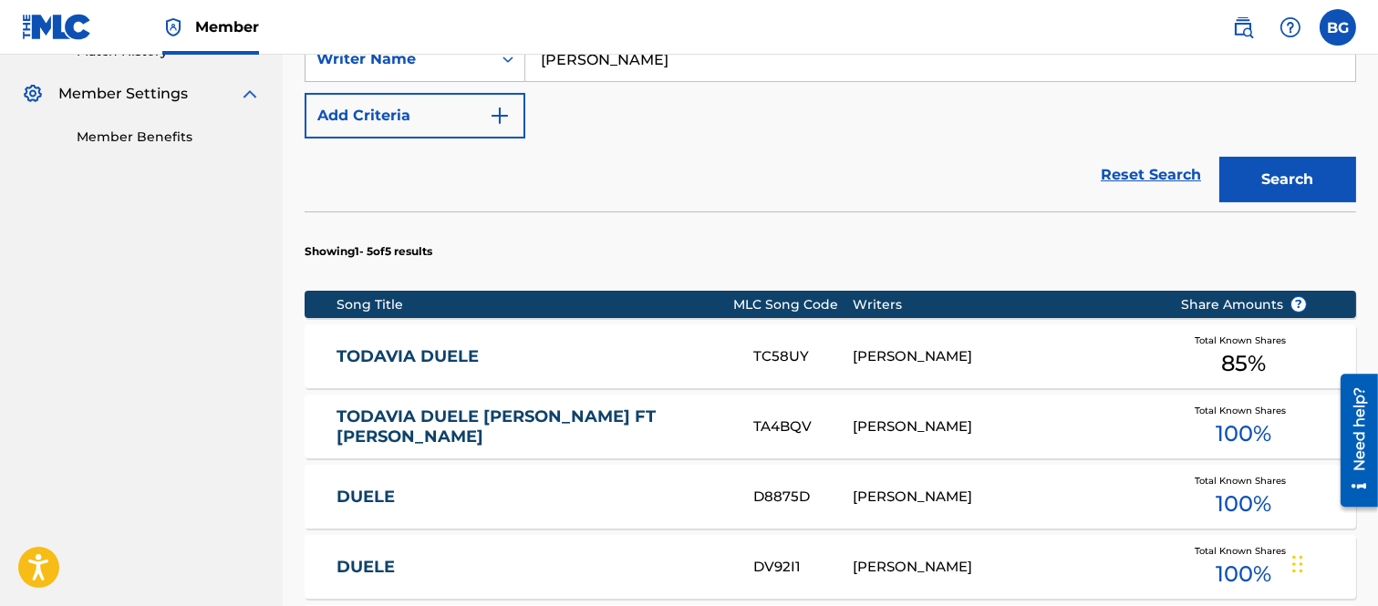
click at [405, 429] on link "TODAVIA DUELE [PERSON_NAME] FT [PERSON_NAME]" at bounding box center [532, 427] width 392 height 41
